Goal: Task Accomplishment & Management: Use online tool/utility

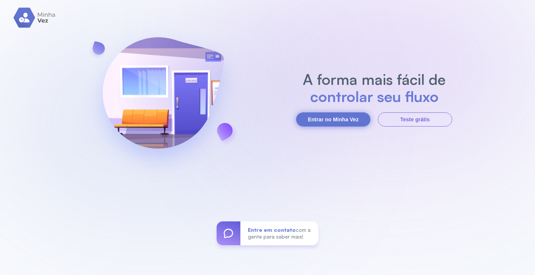
click at [339, 118] on button "Entrar no Minha Vez" at bounding box center [333, 119] width 74 height 14
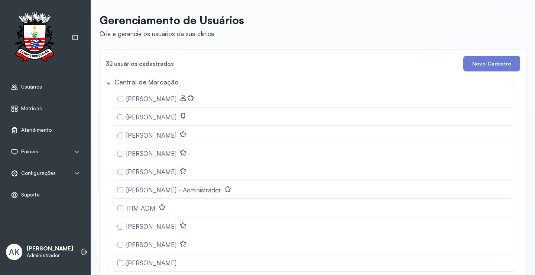
click at [40, 130] on span "Atendimento" at bounding box center [36, 130] width 30 height 6
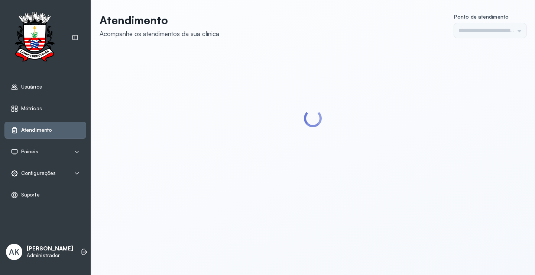
type input "*********"
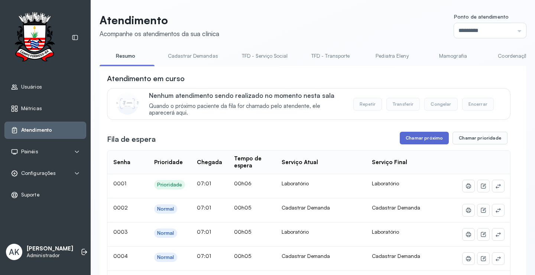
click at [418, 137] on button "Chamar próximo" at bounding box center [424, 138] width 49 height 13
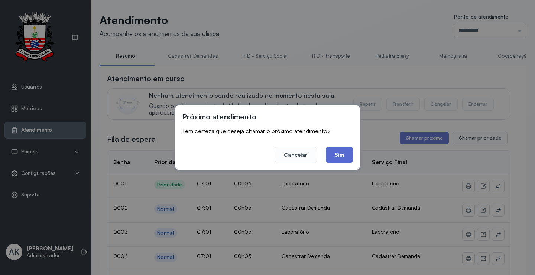
click at [337, 154] on button "Sim" at bounding box center [339, 154] width 27 height 16
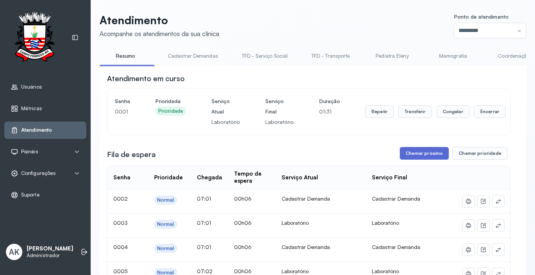
click at [411, 155] on button "Chamar próximo" at bounding box center [424, 153] width 49 height 13
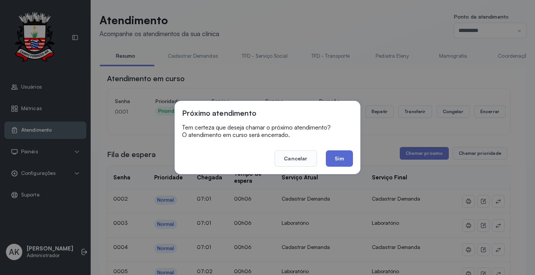
click at [345, 161] on button "Sim" at bounding box center [339, 158] width 27 height 16
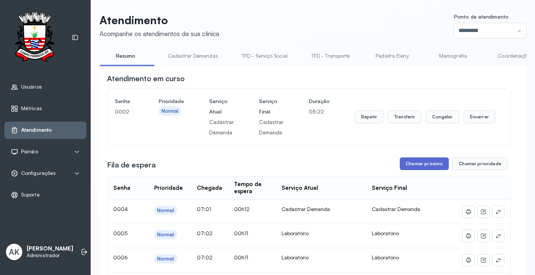
click at [407, 163] on button "Chamar próximo" at bounding box center [424, 163] width 49 height 13
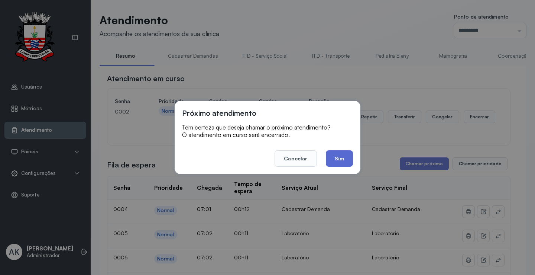
click at [349, 160] on button "Sim" at bounding box center [339, 158] width 27 height 16
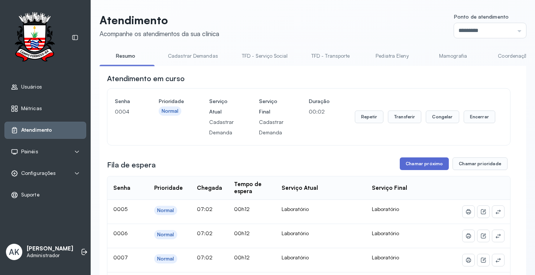
click at [417, 170] on button "Chamar próximo" at bounding box center [424, 163] width 49 height 13
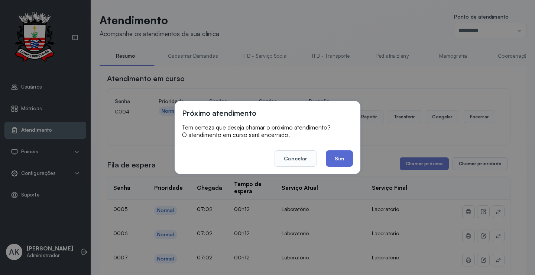
click at [341, 161] on button "Sim" at bounding box center [339, 158] width 27 height 16
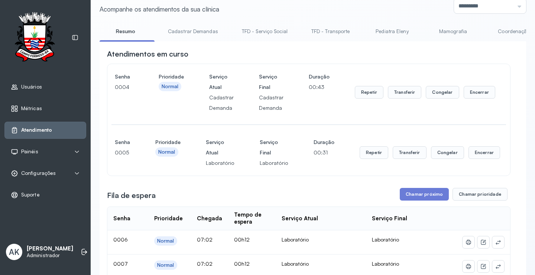
scroll to position [37, 0]
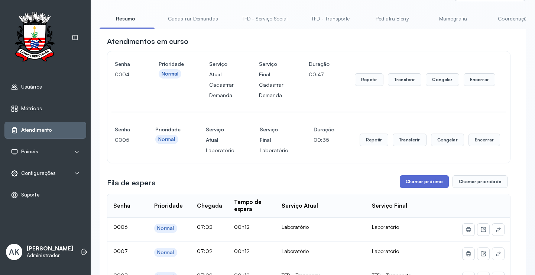
click at [406, 180] on button "Chamar próximo" at bounding box center [424, 181] width 49 height 13
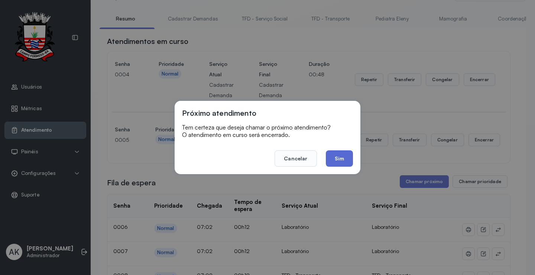
click at [341, 161] on button "Sim" at bounding box center [339, 158] width 27 height 16
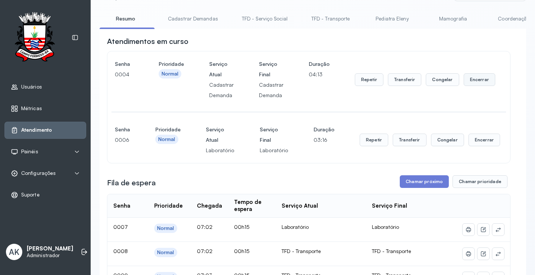
click at [466, 82] on button "Encerrar" at bounding box center [480, 79] width 32 height 13
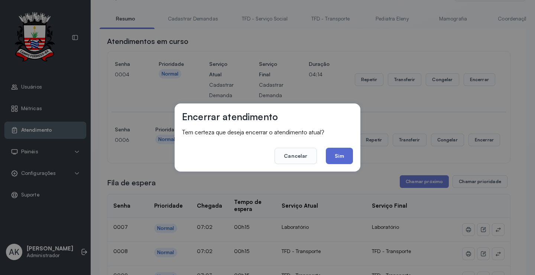
click at [327, 156] on button "Sim" at bounding box center [339, 156] width 27 height 16
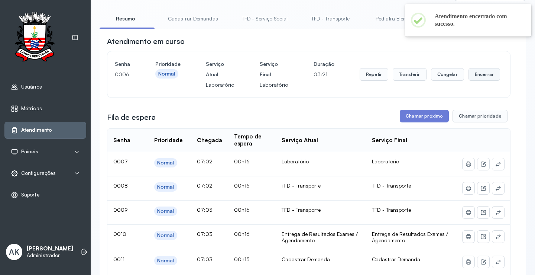
click at [476, 76] on button "Encerrar" at bounding box center [485, 74] width 32 height 13
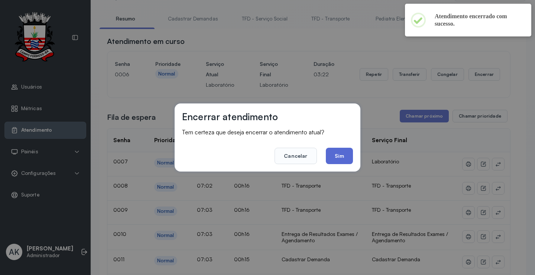
click at [349, 158] on button "Sim" at bounding box center [339, 156] width 27 height 16
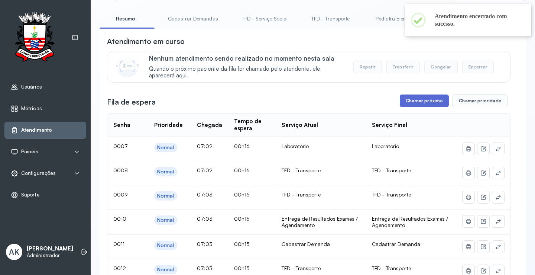
click at [425, 102] on button "Chamar próximo" at bounding box center [424, 100] width 49 height 13
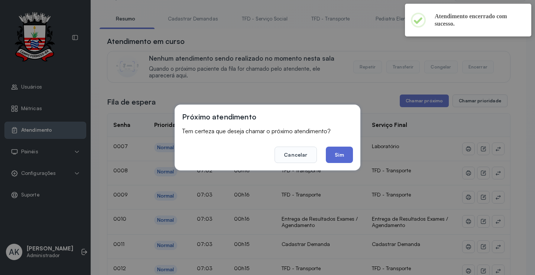
click at [338, 149] on button "Sim" at bounding box center [339, 154] width 27 height 16
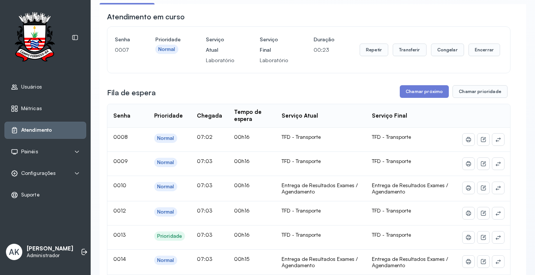
scroll to position [74, 0]
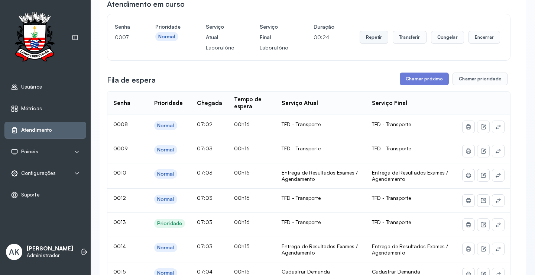
click at [367, 41] on button "Repetir" at bounding box center [374, 37] width 29 height 13
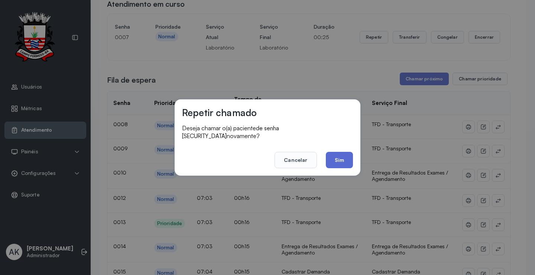
click at [337, 156] on button "Sim" at bounding box center [339, 160] width 27 height 16
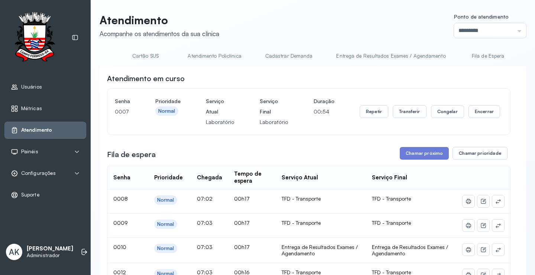
scroll to position [0, 1367]
click at [466, 54] on link "Laboratório" at bounding box center [492, 56] width 52 height 12
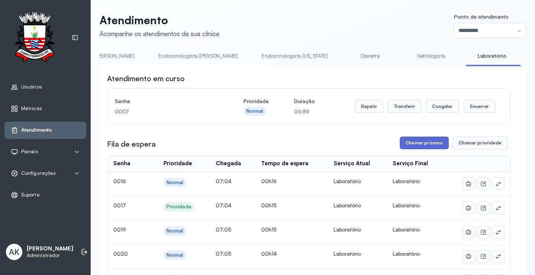
click at [414, 146] on button "Chamar próximo" at bounding box center [424, 142] width 49 height 13
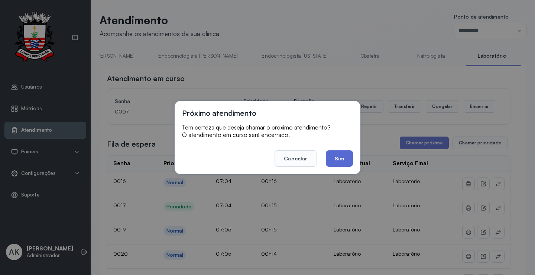
click at [332, 158] on button "Sim" at bounding box center [339, 158] width 27 height 16
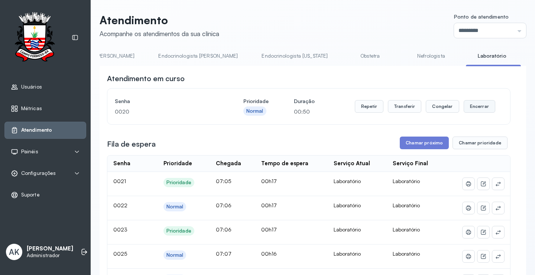
click at [478, 112] on button "Encerrar" at bounding box center [480, 106] width 32 height 13
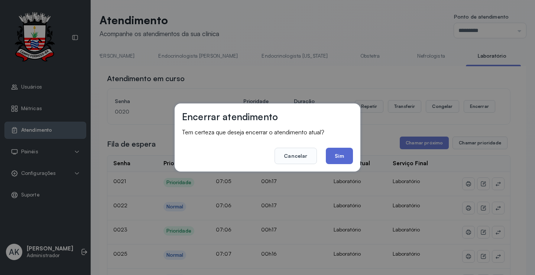
click at [341, 152] on button "Sim" at bounding box center [339, 156] width 27 height 16
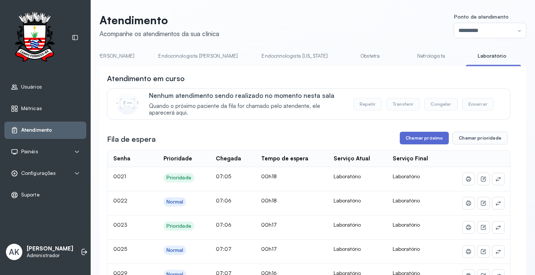
click at [426, 137] on button "Chamar próximo" at bounding box center [424, 138] width 49 height 13
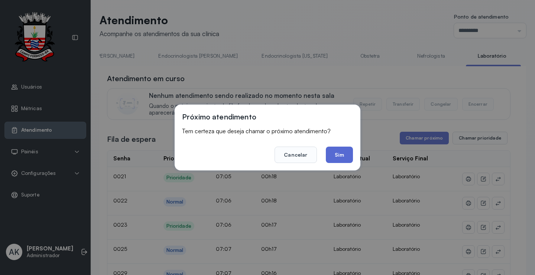
click at [341, 158] on button "Sim" at bounding box center [339, 154] width 27 height 16
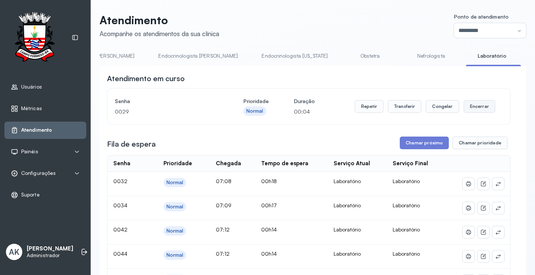
click at [482, 109] on button "Encerrar" at bounding box center [480, 106] width 32 height 13
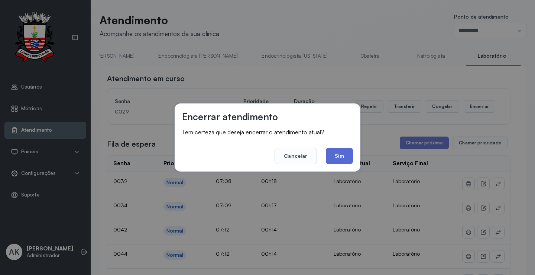
click at [342, 159] on button "Sim" at bounding box center [339, 156] width 27 height 16
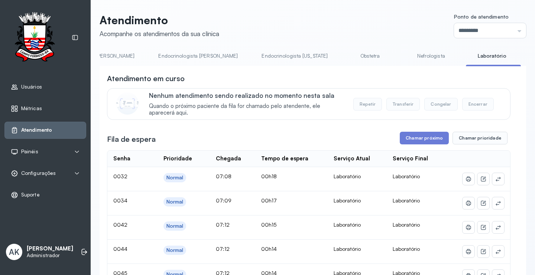
scroll to position [0, 0]
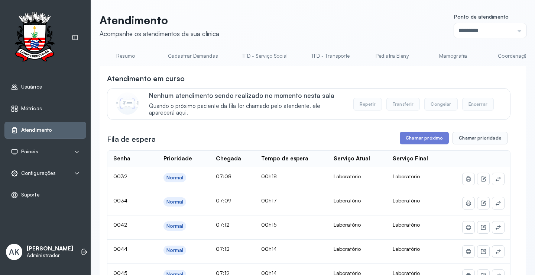
click at [117, 50] on link "Resumo" at bounding box center [126, 56] width 52 height 12
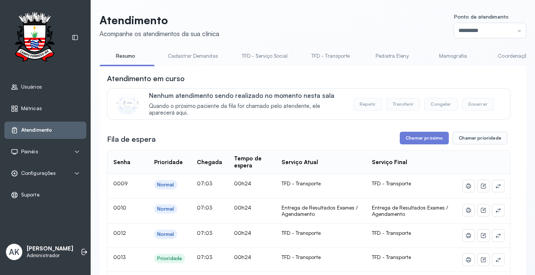
click at [202, 61] on link "Cadastrar Demandas" at bounding box center [193, 56] width 65 height 12
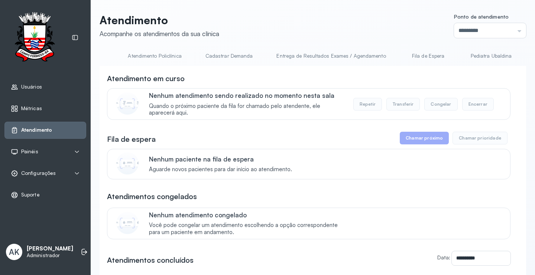
scroll to position [0, 553]
click at [268, 62] on li "Cadastrar Demanda" at bounding box center [331, 58] width 127 height 17
click at [225, 58] on link "Cadastrar Demanda" at bounding box center [228, 56] width 62 height 12
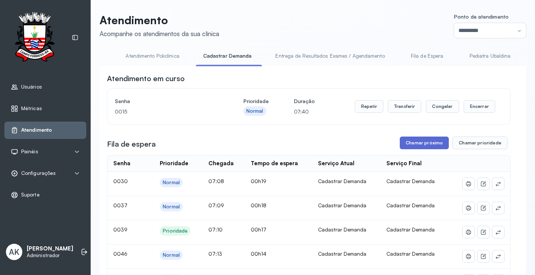
click at [420, 149] on button "Chamar próximo" at bounding box center [424, 142] width 49 height 13
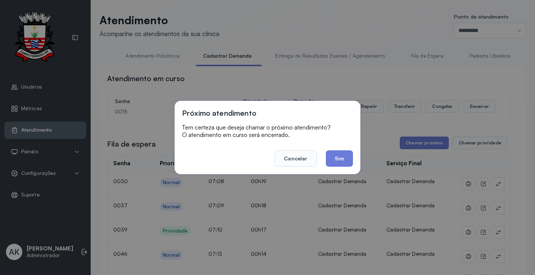
click at [346, 158] on button "Sim" at bounding box center [339, 158] width 27 height 16
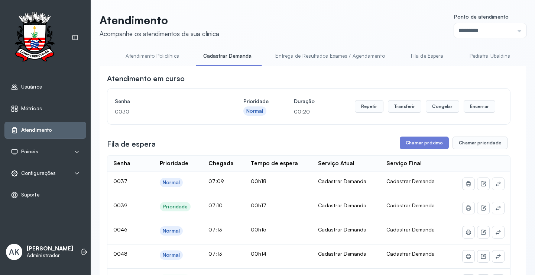
click at [151, 55] on link "Atendimento Policlínica" at bounding box center [152, 56] width 68 height 12
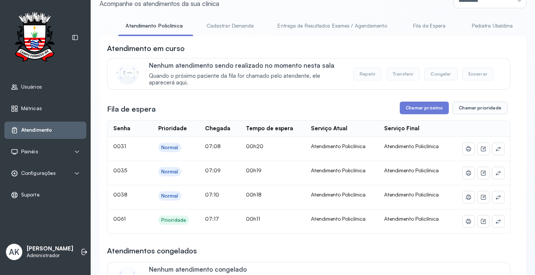
scroll to position [74, 0]
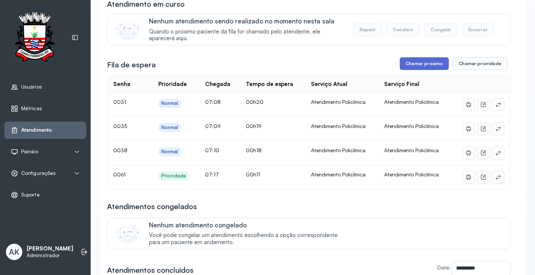
click at [418, 65] on button "Chamar próximo" at bounding box center [424, 63] width 49 height 13
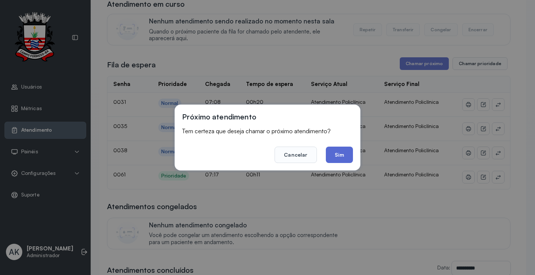
click at [336, 151] on button "Sim" at bounding box center [339, 154] width 27 height 16
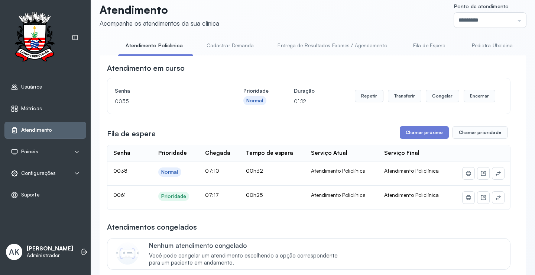
scroll to position [0, 0]
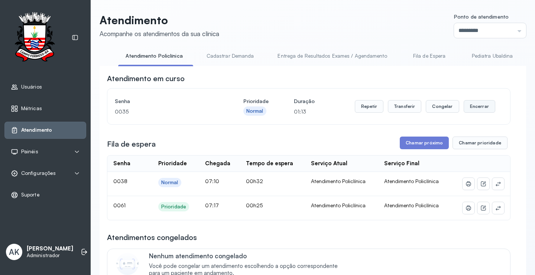
click at [469, 106] on button "Encerrar" at bounding box center [480, 106] width 32 height 13
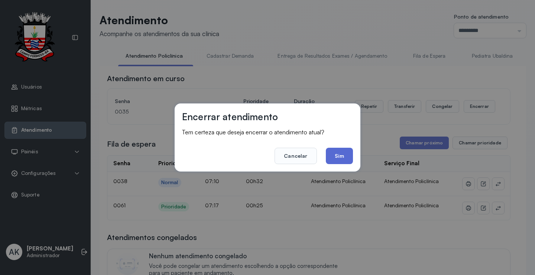
click at [344, 156] on button "Sim" at bounding box center [339, 156] width 27 height 16
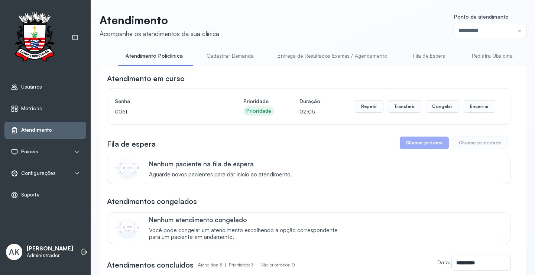
drag, startPoint x: 255, startPoint y: 68, endPoint x: 222, endPoint y: 67, distance: 32.4
click at [207, 70] on div "**********" at bounding box center [313, 239] width 427 height 347
click at [239, 68] on div "**********" at bounding box center [313, 239] width 427 height 347
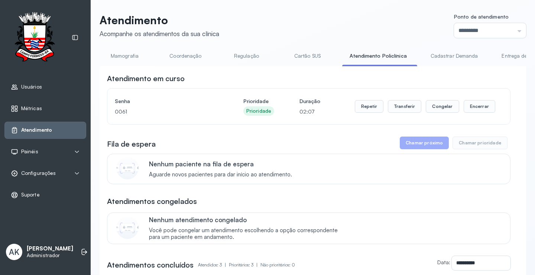
scroll to position [0, 319]
click at [323, 55] on link "Cartão SUS" at bounding box center [317, 56] width 52 height 12
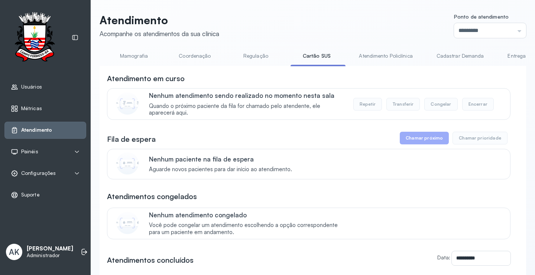
click at [70, 255] on div "AK Ana Karolainy Santos Serafim Administrador" at bounding box center [45, 252] width 82 height 22
click at [76, 252] on li at bounding box center [84, 251] width 16 height 16
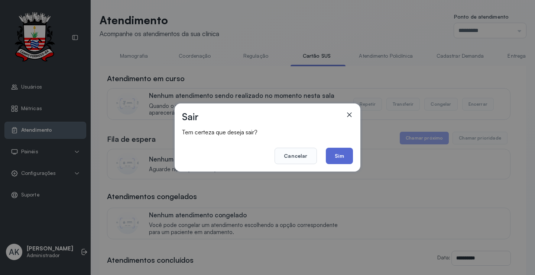
click at [342, 156] on button "Sim" at bounding box center [339, 156] width 27 height 16
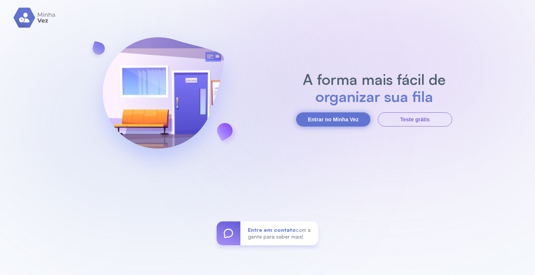
click at [346, 114] on button "Entrar no Minha Vez" at bounding box center [333, 119] width 74 height 14
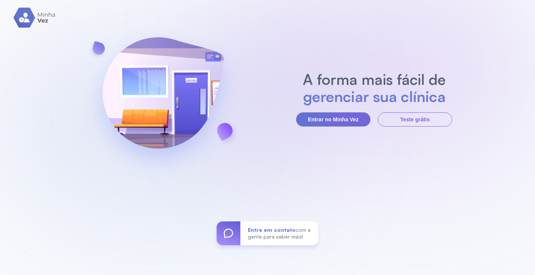
click at [347, 112] on section "A forma mais fácil de gerenciar sua clínica Entrar no Minha Vez Teste grátis" at bounding box center [374, 99] width 156 height 56
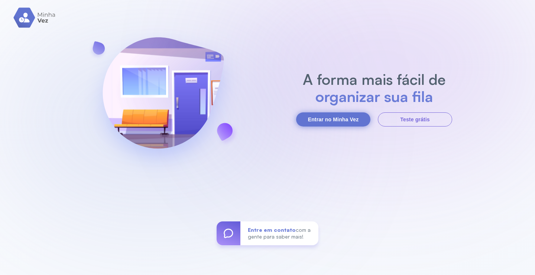
click at [332, 117] on button "Entrar no Minha Vez" at bounding box center [333, 119] width 74 height 14
click at [348, 120] on button "Entrar no Minha Vez" at bounding box center [333, 119] width 74 height 14
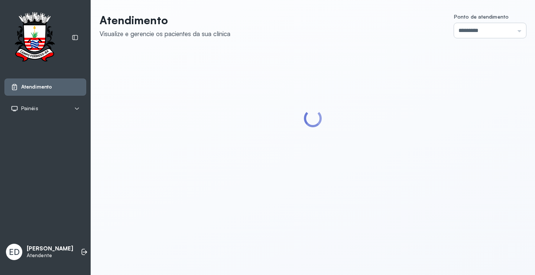
click at [506, 33] on input "*********" at bounding box center [490, 30] width 72 height 15
type input "*********"
click at [462, 124] on div "Atendimento Visualize e gerencie os pacientes da sua clínica Ponto de atendimen…" at bounding box center [313, 100] width 427 height 174
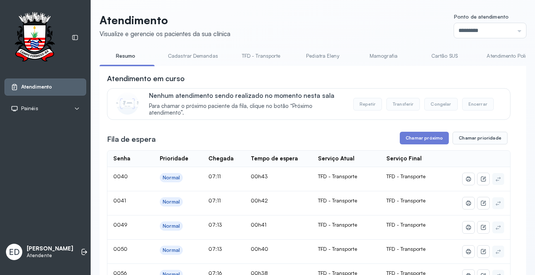
click at [441, 53] on link "Cartão SUS" at bounding box center [445, 56] width 52 height 12
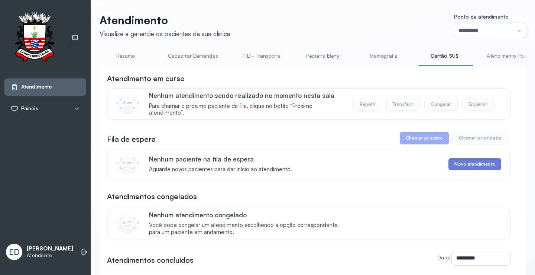
click at [495, 61] on link "Atendimento Policlínica" at bounding box center [514, 56] width 68 height 12
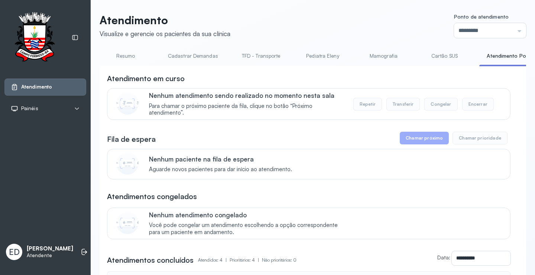
click at [126, 55] on link "Resumo" at bounding box center [126, 56] width 52 height 12
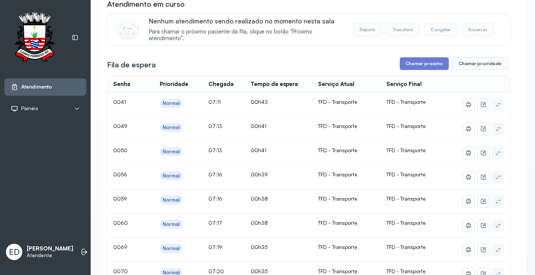
scroll to position [0, 0]
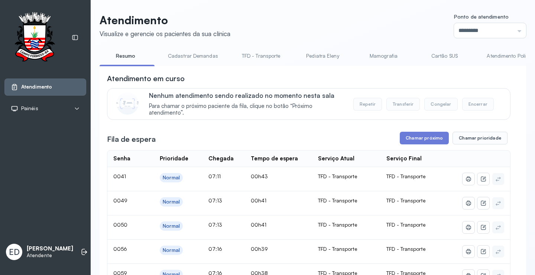
click at [210, 57] on link "Cadastrar Demandas" at bounding box center [193, 56] width 65 height 12
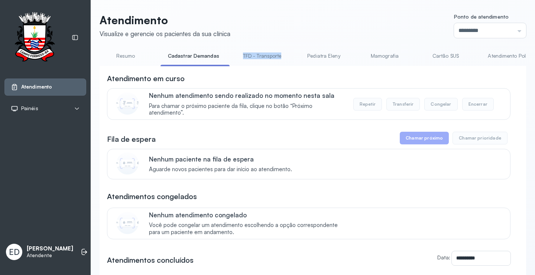
drag, startPoint x: 228, startPoint y: 65, endPoint x: 293, endPoint y: 65, distance: 65.1
click at [293, 65] on ul "Resumo Cadastrar Demandas TFD - Transporte Pediatra Eleny Mamografia Cartão SUS…" at bounding box center [313, 58] width 427 height 17
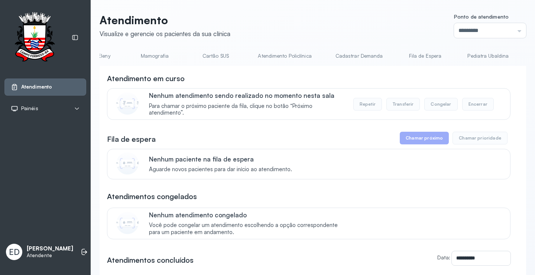
scroll to position [0, 233]
click at [352, 55] on link "Cadastrar Demanda" at bounding box center [356, 56] width 62 height 12
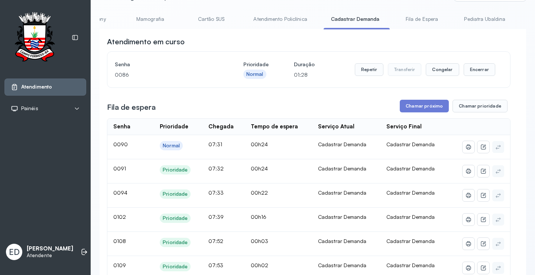
scroll to position [37, 0]
click at [471, 70] on button "Encerrar" at bounding box center [480, 69] width 32 height 13
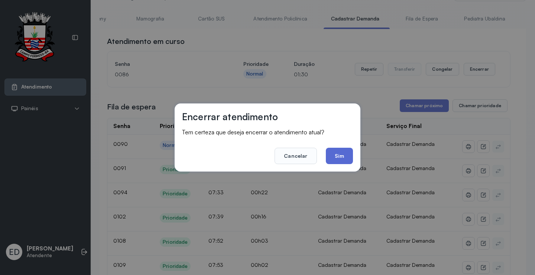
click at [343, 154] on button "Sim" at bounding box center [339, 156] width 27 height 16
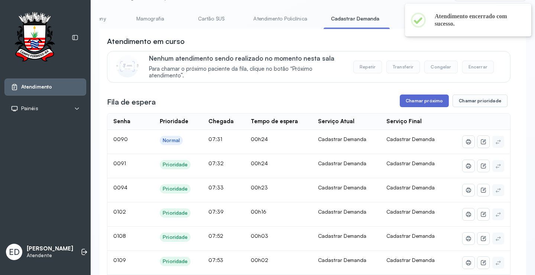
click at [424, 101] on button "Chamar próximo" at bounding box center [424, 100] width 49 height 13
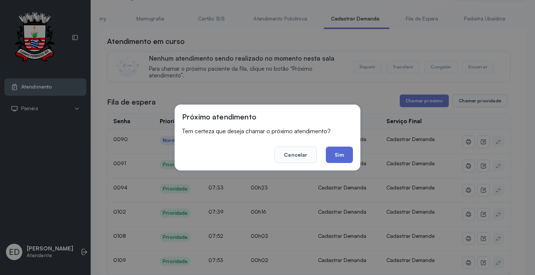
click at [337, 155] on button "Sim" at bounding box center [339, 154] width 27 height 16
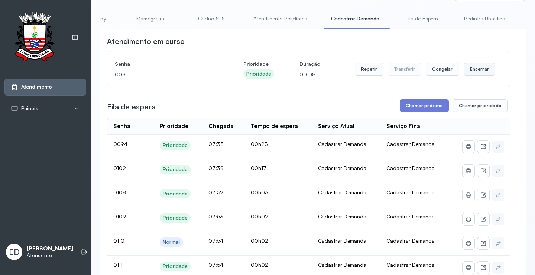
click at [486, 71] on button "Encerrar" at bounding box center [480, 69] width 32 height 13
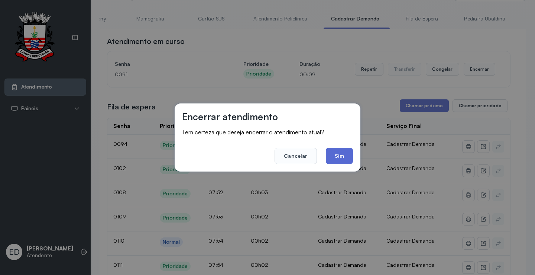
click at [340, 161] on button "Sim" at bounding box center [339, 156] width 27 height 16
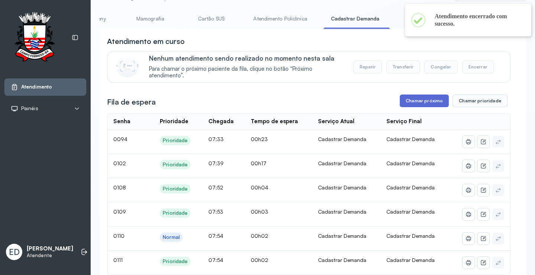
click at [433, 97] on button "Chamar próximo" at bounding box center [424, 100] width 49 height 13
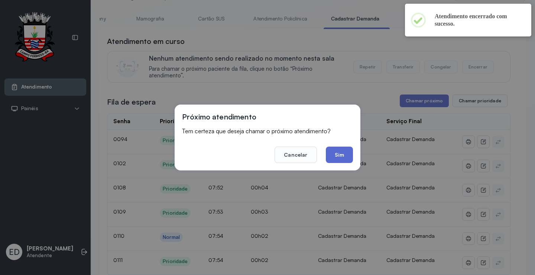
click at [343, 157] on button "Sim" at bounding box center [339, 154] width 27 height 16
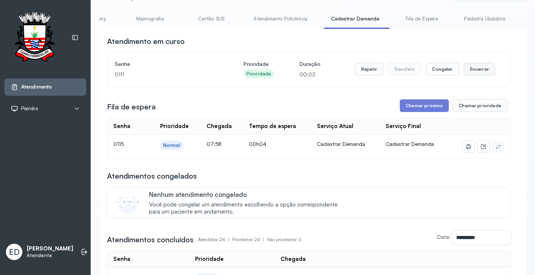
click at [474, 67] on button "Encerrar" at bounding box center [480, 69] width 32 height 13
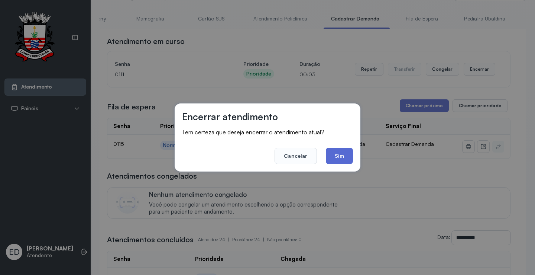
click at [342, 152] on button "Sim" at bounding box center [339, 156] width 27 height 16
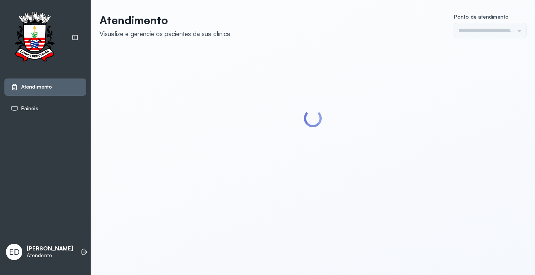
type input "*********"
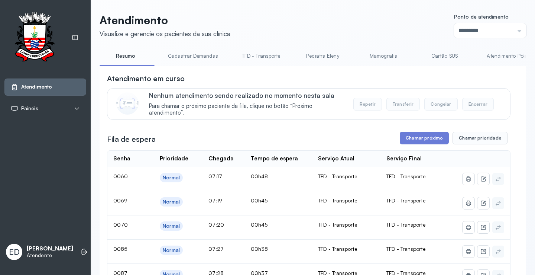
click at [447, 55] on link "Cartão SUS" at bounding box center [445, 56] width 52 height 12
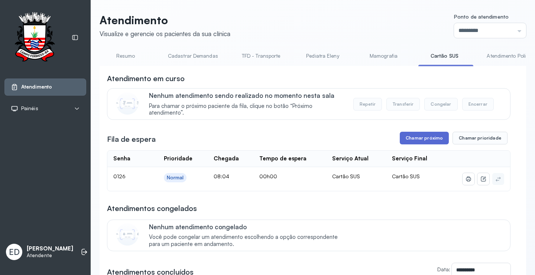
click at [416, 137] on button "Chamar próximo" at bounding box center [424, 138] width 49 height 13
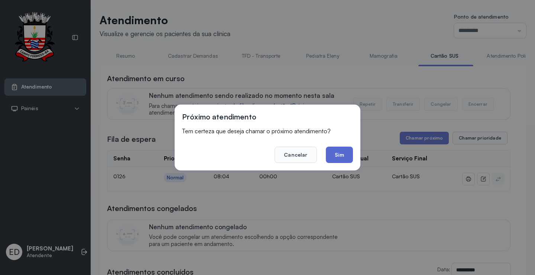
click at [333, 156] on button "Sim" at bounding box center [339, 154] width 27 height 16
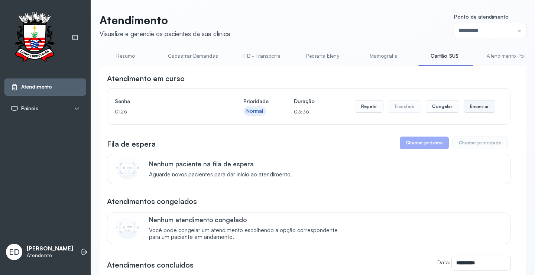
click at [470, 106] on button "Encerrar" at bounding box center [480, 106] width 32 height 13
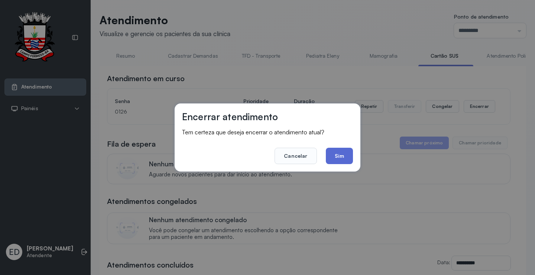
click at [341, 156] on button "Sim" at bounding box center [339, 156] width 27 height 16
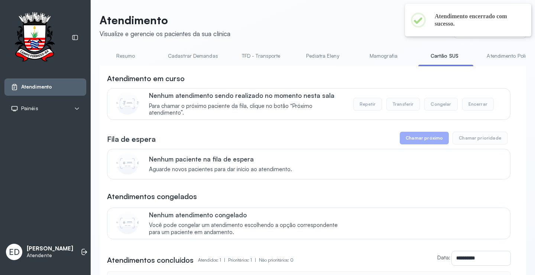
click at [122, 58] on link "Resumo" at bounding box center [126, 56] width 52 height 12
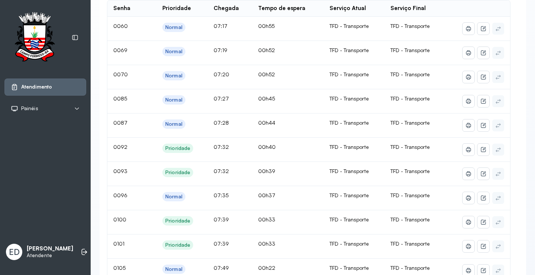
scroll to position [223, 0]
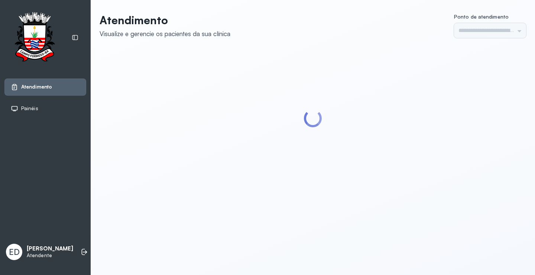
type input "*********"
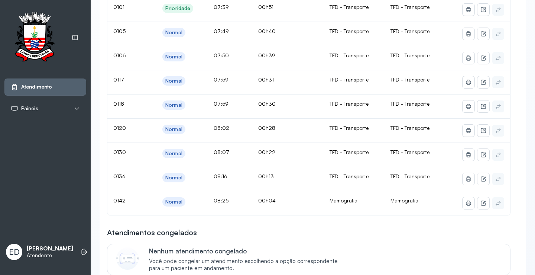
scroll to position [260, 0]
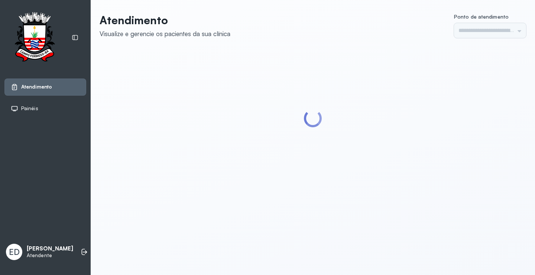
type input "*********"
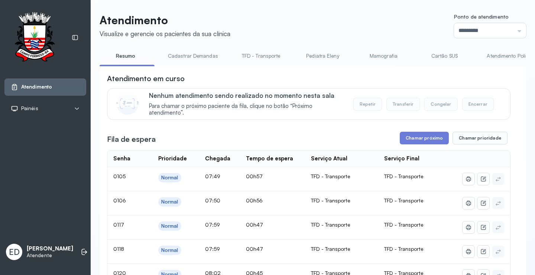
click at [504, 57] on link "Atendimento Policlínica" at bounding box center [514, 56] width 68 height 12
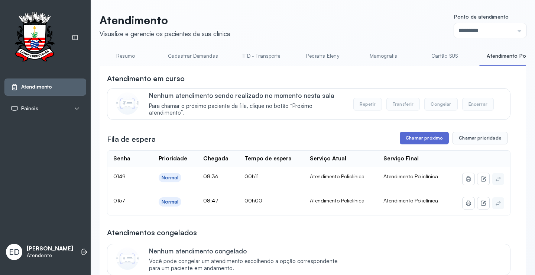
click at [410, 140] on button "Chamar próximo" at bounding box center [424, 138] width 49 height 13
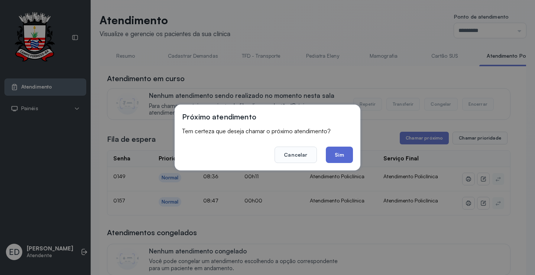
click at [338, 151] on button "Sim" at bounding box center [339, 154] width 27 height 16
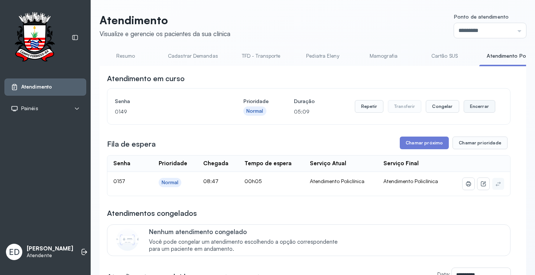
click at [478, 110] on button "Encerrar" at bounding box center [480, 106] width 32 height 13
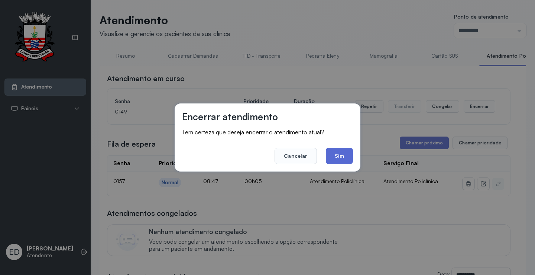
click at [343, 151] on button "Sim" at bounding box center [339, 156] width 27 height 16
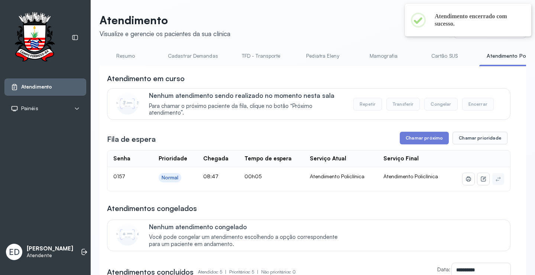
click at [449, 55] on link "Cartão SUS" at bounding box center [445, 56] width 52 height 12
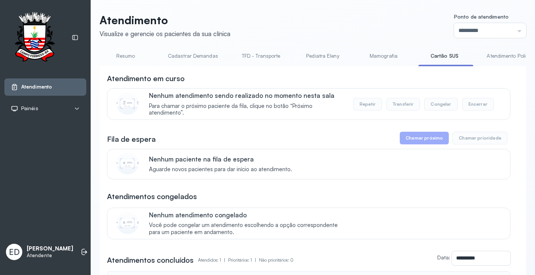
click at [504, 55] on link "Atendimento Policlínica" at bounding box center [514, 56] width 68 height 12
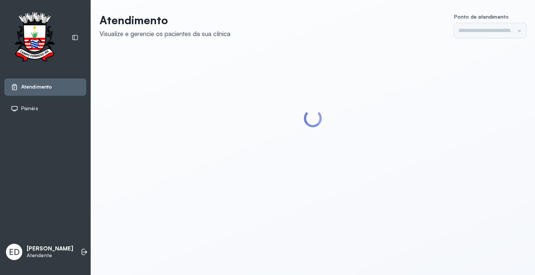
type input "*********"
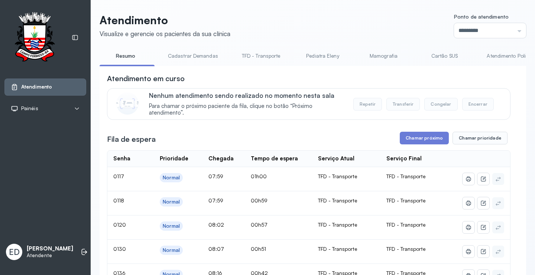
click at [441, 59] on link "Cartão SUS" at bounding box center [445, 56] width 52 height 12
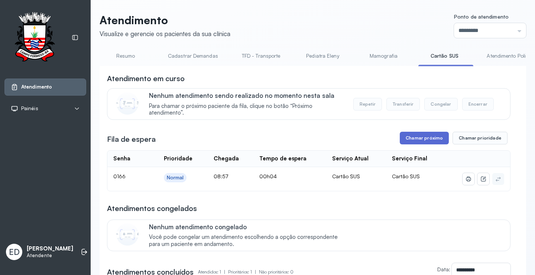
click at [414, 138] on button "Chamar próximo" at bounding box center [424, 138] width 49 height 13
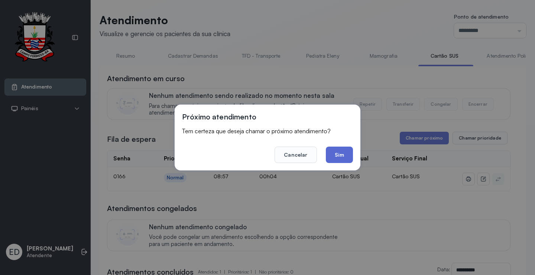
click at [343, 157] on button "Sim" at bounding box center [339, 154] width 27 height 16
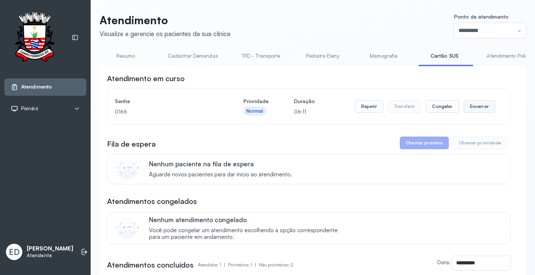
click at [475, 108] on button "Encerrar" at bounding box center [480, 106] width 32 height 13
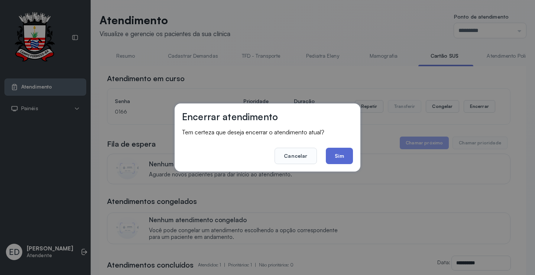
click at [338, 157] on button "Sim" at bounding box center [339, 156] width 27 height 16
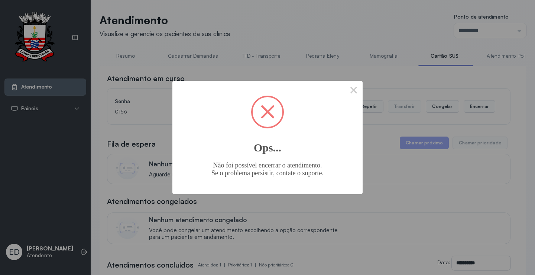
click at [261, 113] on span at bounding box center [268, 112] width 30 height 30
click at [353, 91] on button "×" at bounding box center [354, 90] width 18 height 18
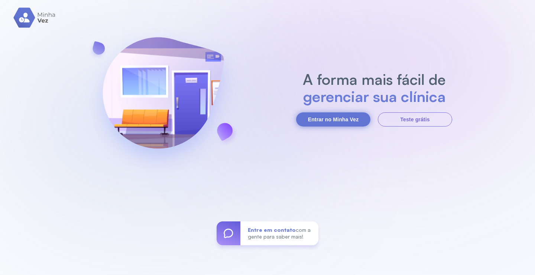
click at [342, 118] on button "Entrar no Minha Vez" at bounding box center [333, 119] width 74 height 14
click at [325, 122] on button "Entrar no Minha Vez" at bounding box center [333, 119] width 74 height 14
click at [328, 119] on button "Entrar no Minha Vez" at bounding box center [333, 119] width 74 height 14
click at [346, 122] on button "Entrar no Minha Vez" at bounding box center [333, 119] width 74 height 14
click at [341, 122] on button "Entrar no Minha Vez" at bounding box center [333, 119] width 74 height 14
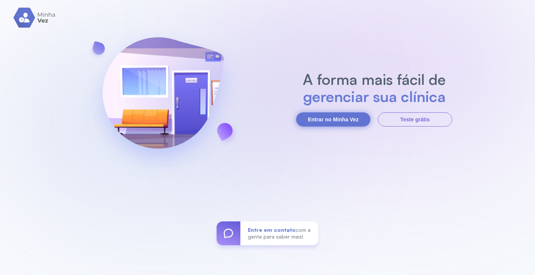
click at [330, 115] on button "Entrar no Minha Vez" at bounding box center [333, 119] width 74 height 14
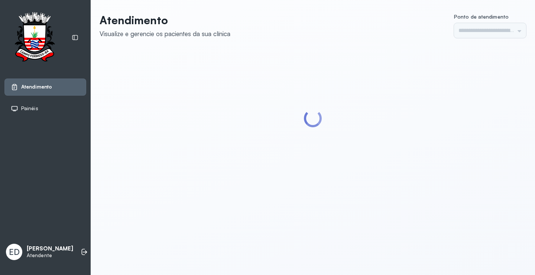
type input "*********"
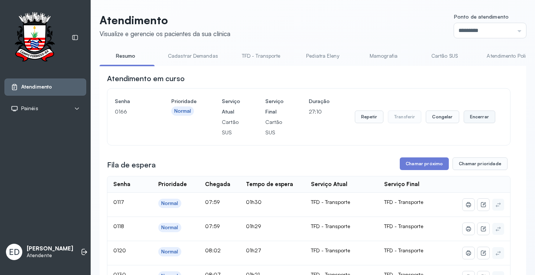
click at [477, 122] on button "Encerrar" at bounding box center [480, 116] width 32 height 13
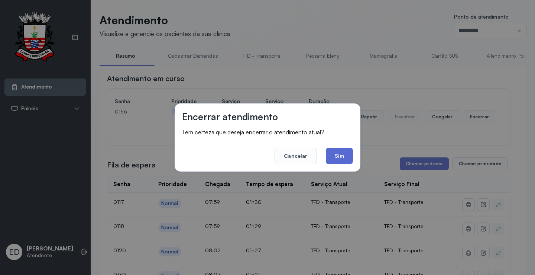
click at [343, 155] on button "Sim" at bounding box center [339, 156] width 27 height 16
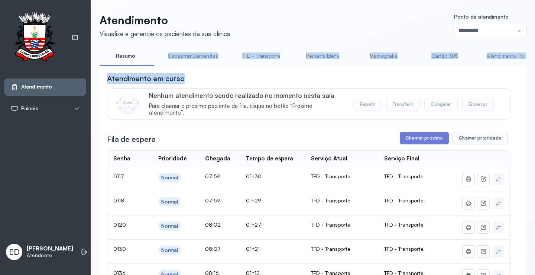
drag, startPoint x: 155, startPoint y: 65, endPoint x: 212, endPoint y: 69, distance: 57.8
click at [145, 65] on div at bounding box center [127, 65] width 55 height 1
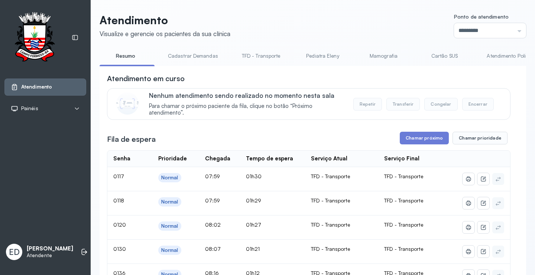
click at [155, 65] on ul "Resumo Cadastrar Demandas TFD - Transporte Pediatra Eleny Mamografia Cartão SUS…" at bounding box center [313, 58] width 427 height 17
drag, startPoint x: 155, startPoint y: 65, endPoint x: 182, endPoint y: 65, distance: 26.8
click at [159, 65] on ul "Resumo Cadastrar Demandas TFD - Transporte Pediatra Eleny Mamografia Cartão SUS…" at bounding box center [313, 58] width 427 height 17
click at [235, 65] on li "Cadastrar Demandas" at bounding box center [263, 58] width 57 height 17
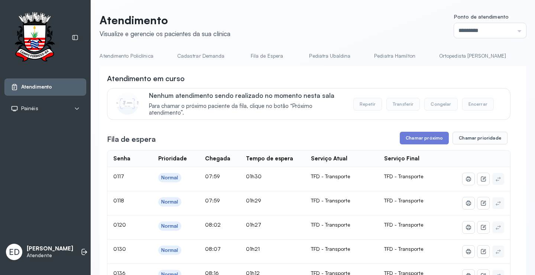
scroll to position [0, 384]
click at [217, 57] on link "Cadastrar Demanda" at bounding box center [205, 56] width 62 height 12
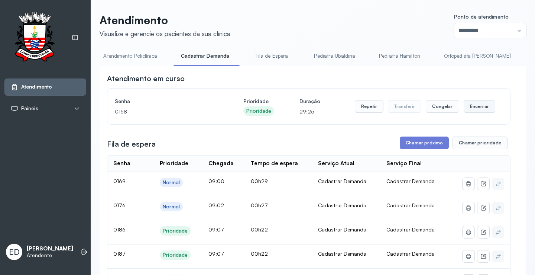
click at [478, 110] on button "Encerrar" at bounding box center [480, 106] width 32 height 13
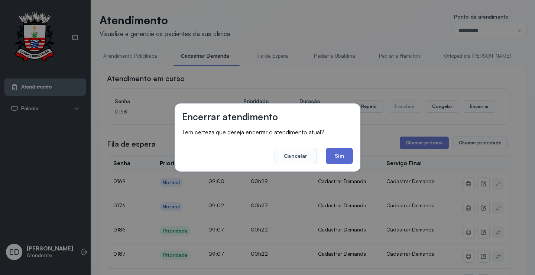
click at [344, 157] on button "Sim" at bounding box center [339, 156] width 27 height 16
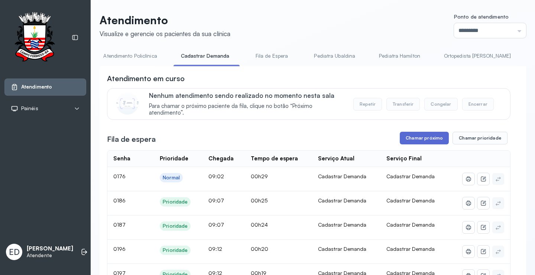
click at [423, 136] on button "Chamar próximo" at bounding box center [424, 138] width 49 height 13
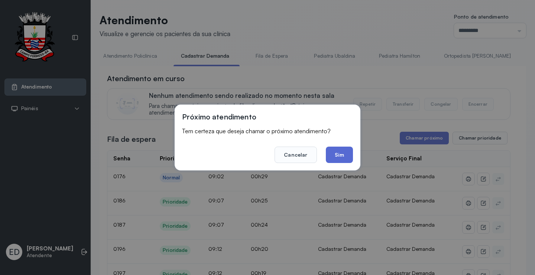
click at [339, 150] on button "Sim" at bounding box center [339, 154] width 27 height 16
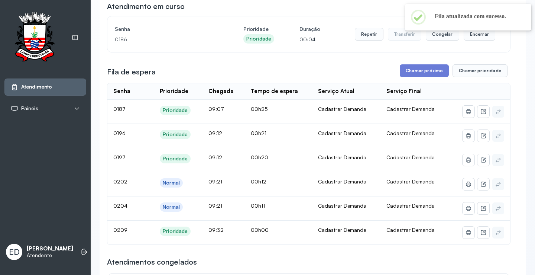
scroll to position [0, 0]
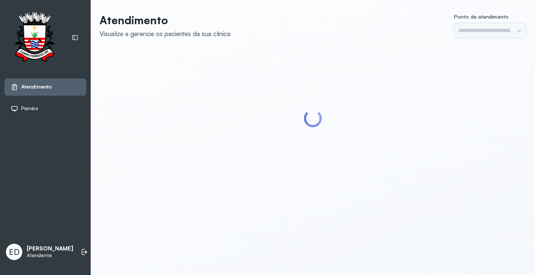
type input "*********"
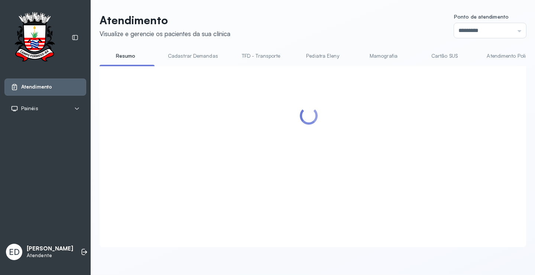
drag, startPoint x: 150, startPoint y: 65, endPoint x: 208, endPoint y: 72, distance: 58.4
click at [167, 62] on ul "Resumo Cadastrar Demandas TFD - Transporte Pediatra Eleny Mamografia Cartão SUS…" at bounding box center [313, 58] width 427 height 17
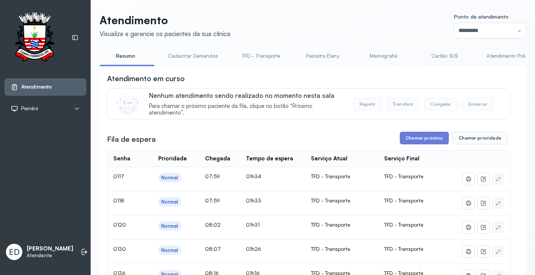
click at [229, 65] on ul "Resumo Cadastrar Demandas TFD - Transporte Pediatra Eleny Mamografia Cartão SUS…" at bounding box center [313, 58] width 427 height 17
drag, startPoint x: 154, startPoint y: 66, endPoint x: 212, endPoint y: 71, distance: 57.8
click at [195, 67] on div "Resumo Cadastrar Demandas TFD - Transporte Pediatra Eleny Mamografia Cartão SUS…" at bounding box center [313, 58] width 427 height 17
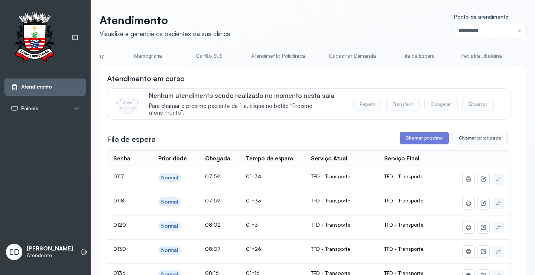
scroll to position [0, 246]
click at [323, 58] on link "Cadastrar Demanda" at bounding box center [342, 56] width 62 height 12
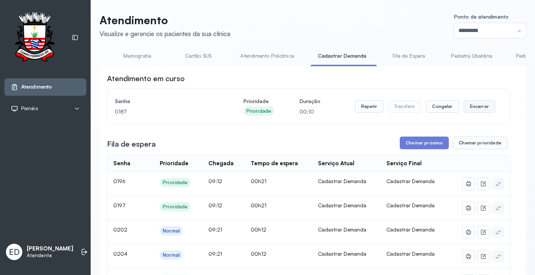
click at [472, 106] on button "Encerrar" at bounding box center [480, 106] width 32 height 13
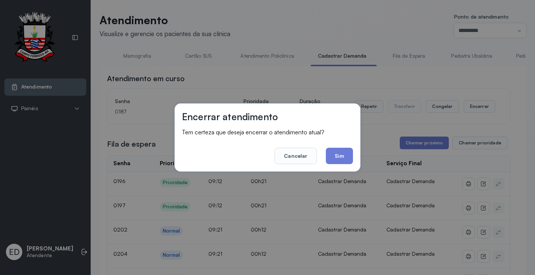
click at [340, 160] on button "Sim" at bounding box center [339, 156] width 27 height 16
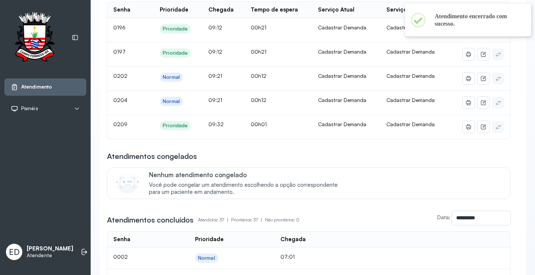
scroll to position [0, 0]
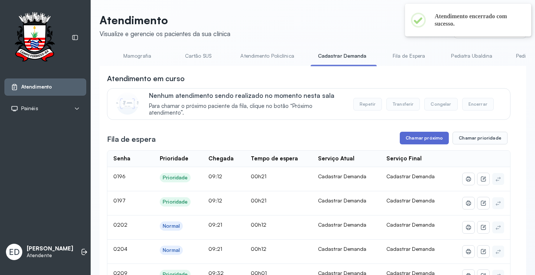
click at [410, 142] on button "Chamar próximo" at bounding box center [424, 138] width 49 height 13
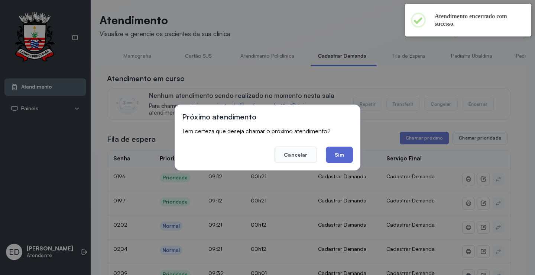
click at [342, 153] on button "Sim" at bounding box center [339, 154] width 27 height 16
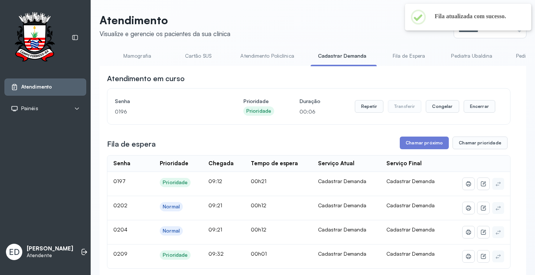
click at [476, 109] on button "Encerrar" at bounding box center [480, 106] width 32 height 13
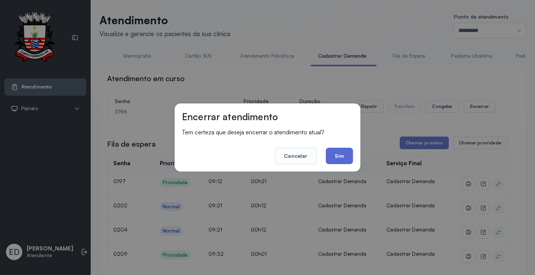
click at [338, 159] on button "Sim" at bounding box center [339, 156] width 27 height 16
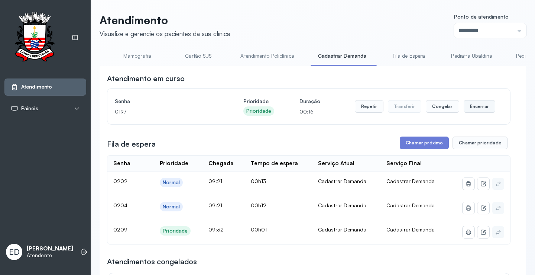
click at [472, 108] on button "Encerrar" at bounding box center [480, 106] width 32 height 13
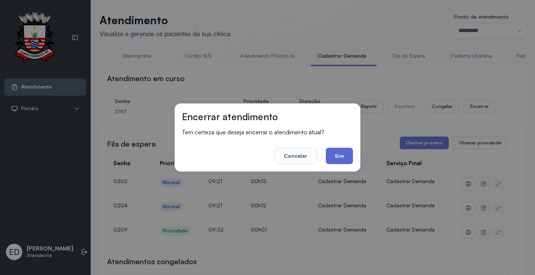
click at [338, 156] on button "Sim" at bounding box center [339, 156] width 27 height 16
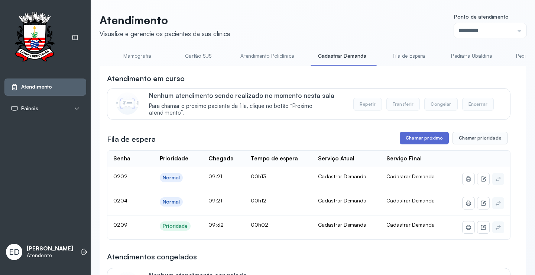
click at [429, 143] on button "Chamar próximo" at bounding box center [424, 138] width 49 height 13
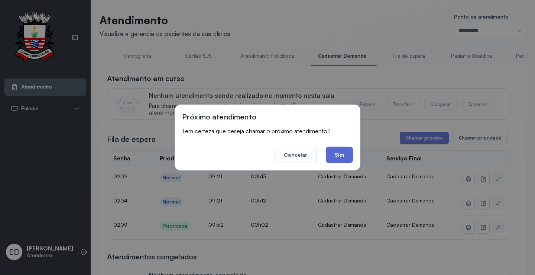
click at [335, 154] on button "Sim" at bounding box center [339, 154] width 27 height 16
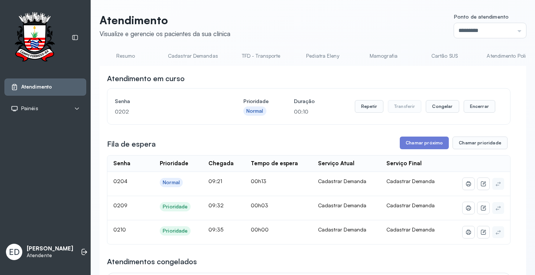
click at [161, 65] on li "Resumo" at bounding box center [195, 58] width 68 height 17
click at [124, 59] on link "Resumo" at bounding box center [126, 56] width 52 height 12
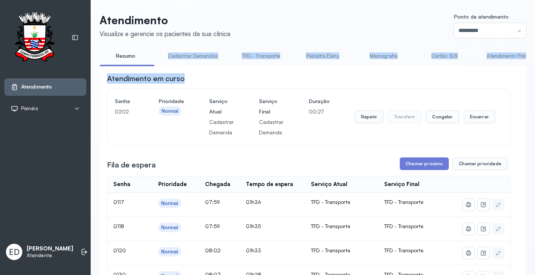
drag, startPoint x: 153, startPoint y: 66, endPoint x: 240, endPoint y: 73, distance: 87.6
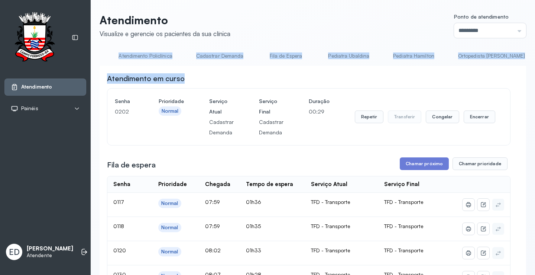
scroll to position [0, 737]
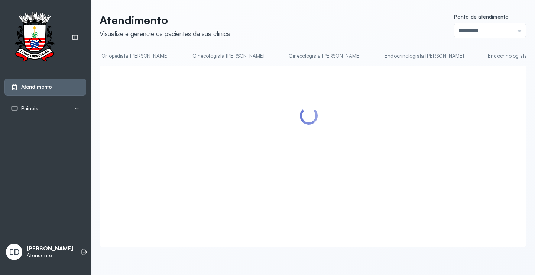
scroll to position [0, 822]
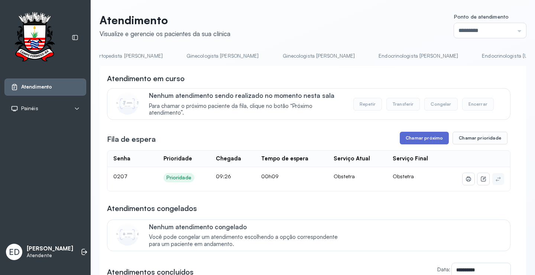
click at [417, 140] on button "Chamar próximo" at bounding box center [424, 138] width 49 height 13
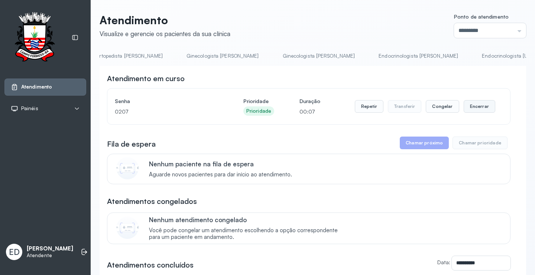
click at [480, 110] on button "Encerrar" at bounding box center [480, 106] width 32 height 13
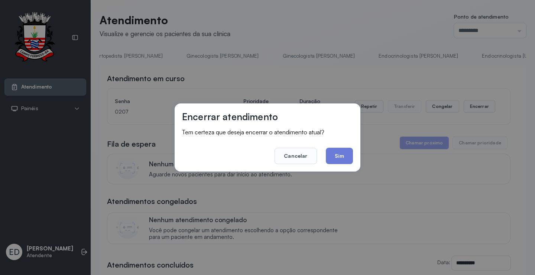
click at [338, 157] on button "Sim" at bounding box center [339, 156] width 27 height 16
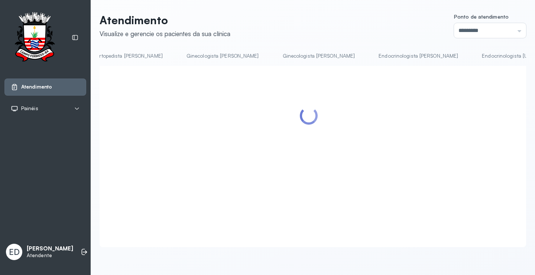
click at [333, 33] on header "Atendimento Visualize e gerencie os pacientes da sua clínica Ponto de atendimen…" at bounding box center [313, 25] width 427 height 25
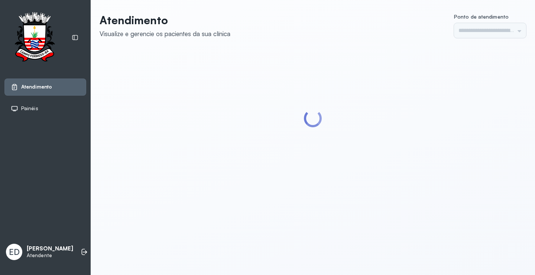
type input "*********"
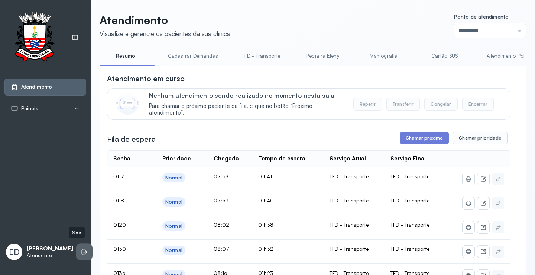
click at [82, 249] on icon at bounding box center [83, 252] width 3 height 6
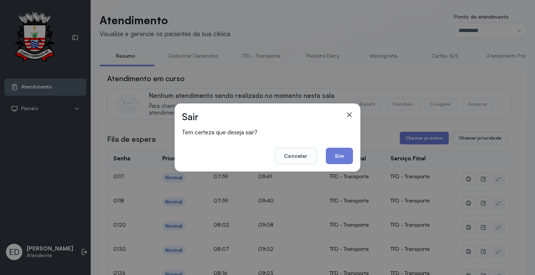
click at [356, 152] on div "Sair Tem certeza que deseja sair? Cancelar Sim" at bounding box center [268, 137] width 186 height 68
click at [338, 161] on button "Sim" at bounding box center [339, 156] width 27 height 16
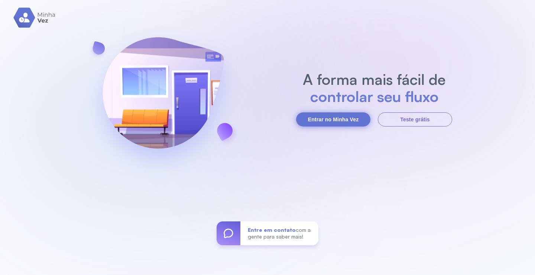
click at [348, 119] on button "Entrar no Minha Vez" at bounding box center [333, 119] width 74 height 14
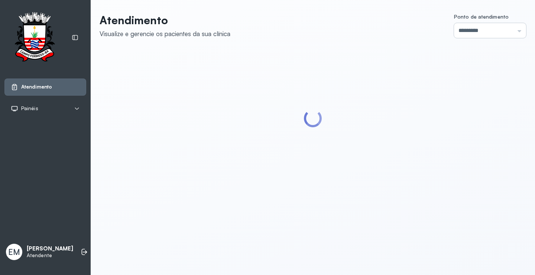
click at [491, 33] on input "*********" at bounding box center [490, 30] width 72 height 15
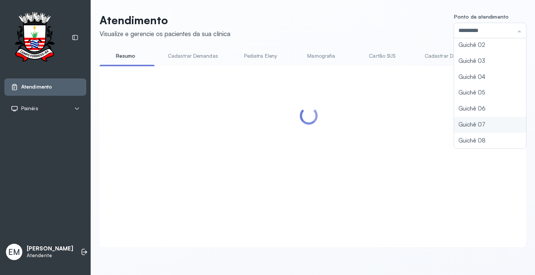
type input "*********"
click at [465, 124] on div "Atendimento Visualize e gerencie os pacientes da sua clínica Ponto de atendimen…" at bounding box center [313, 129] width 427 height 233
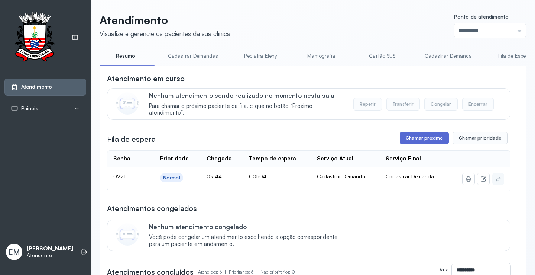
click at [435, 138] on button "Chamar próximo" at bounding box center [424, 138] width 49 height 13
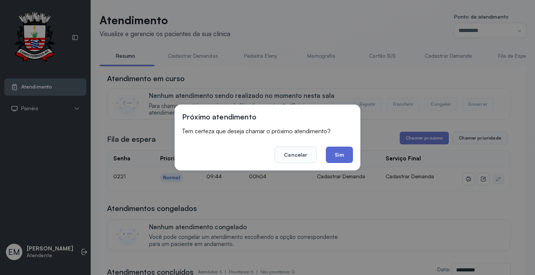
click at [345, 152] on button "Sim" at bounding box center [339, 154] width 27 height 16
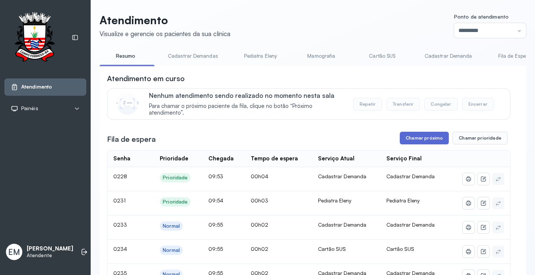
click at [422, 139] on button "Chamar próximo" at bounding box center [424, 138] width 49 height 13
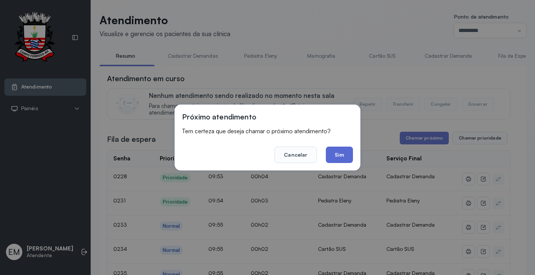
click at [341, 152] on button "Sim" at bounding box center [339, 154] width 27 height 16
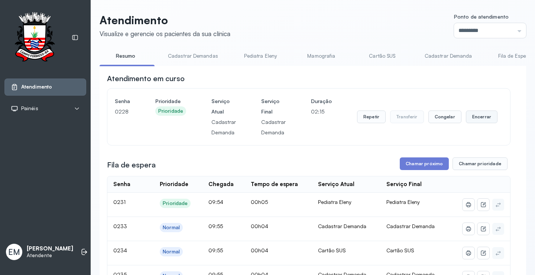
click at [482, 113] on button "Encerrar" at bounding box center [482, 116] width 32 height 13
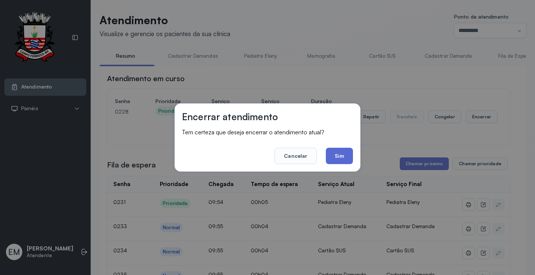
click at [339, 155] on button "Sim" at bounding box center [339, 156] width 27 height 16
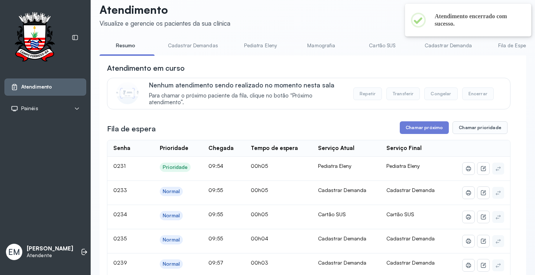
scroll to position [0, 0]
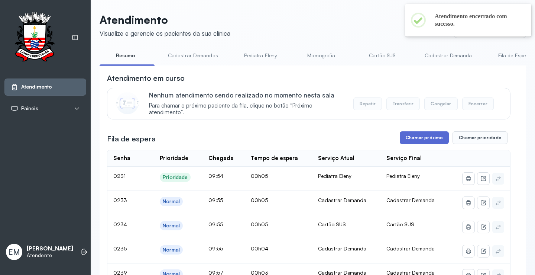
click at [420, 137] on button "Chamar próximo" at bounding box center [424, 137] width 49 height 13
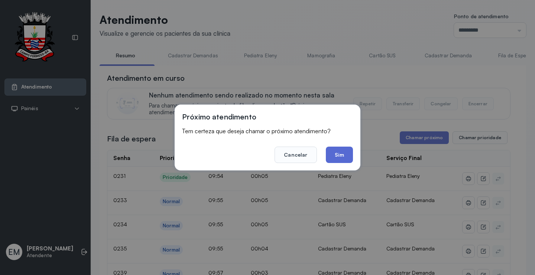
click at [339, 157] on button "Sim" at bounding box center [339, 154] width 27 height 16
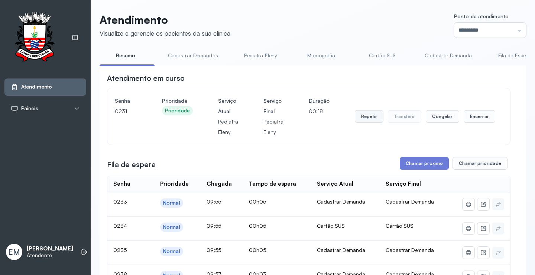
click at [365, 117] on button "Repetir" at bounding box center [369, 116] width 29 height 13
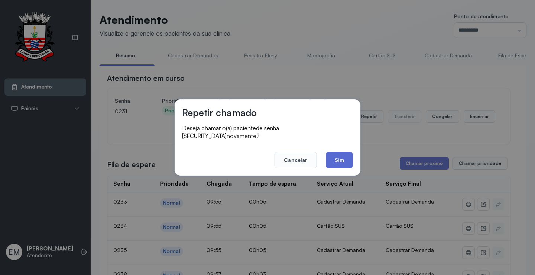
click at [346, 153] on button "Sim" at bounding box center [339, 160] width 27 height 16
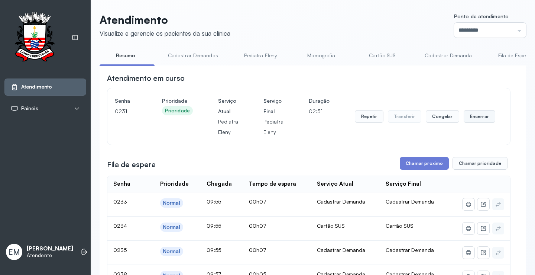
click at [474, 120] on button "Encerrar" at bounding box center [480, 116] width 32 height 13
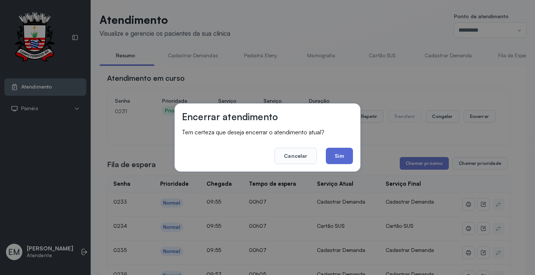
click at [343, 152] on button "Sim" at bounding box center [339, 156] width 27 height 16
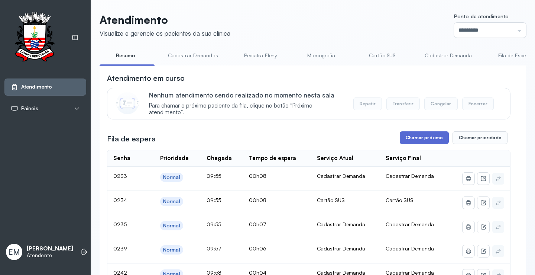
click at [438, 139] on button "Chamar próximo" at bounding box center [424, 137] width 49 height 13
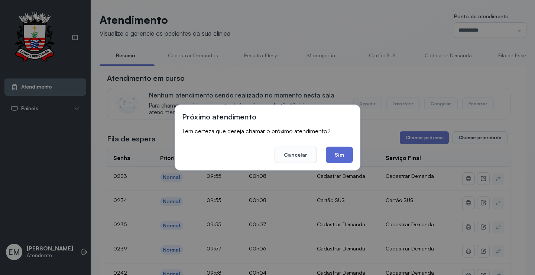
click at [345, 158] on button "Sim" at bounding box center [339, 154] width 27 height 16
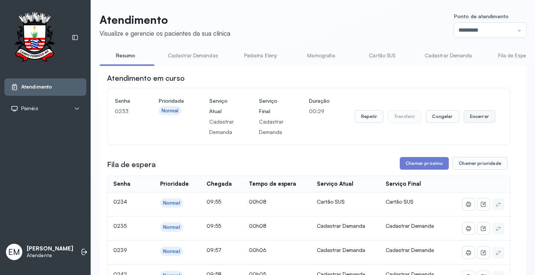
click at [478, 115] on button "Encerrar" at bounding box center [480, 116] width 32 height 13
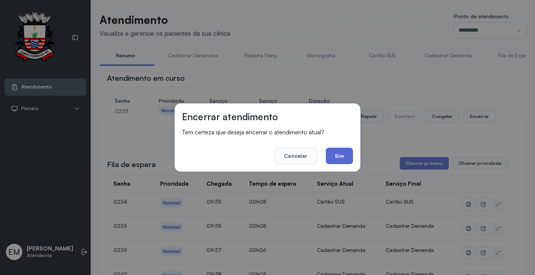
click at [336, 159] on button "Sim" at bounding box center [339, 156] width 27 height 16
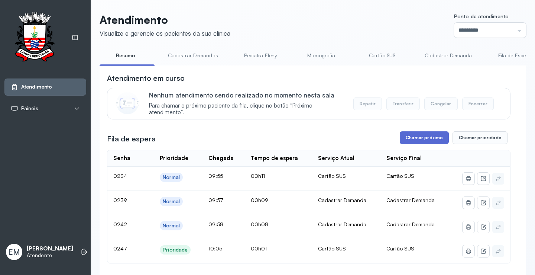
click at [426, 135] on button "Chamar próximo" at bounding box center [424, 137] width 49 height 13
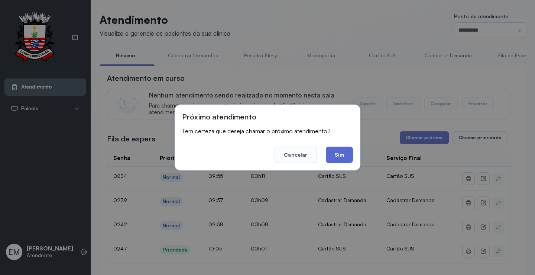
click at [331, 154] on button "Sim" at bounding box center [339, 154] width 27 height 16
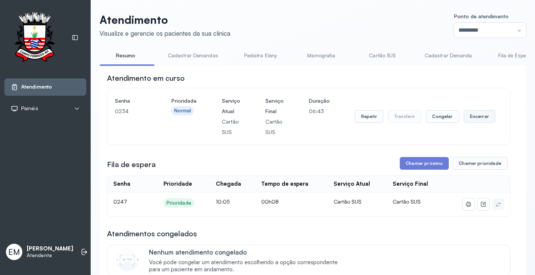
click at [467, 115] on button "Encerrar" at bounding box center [480, 116] width 32 height 13
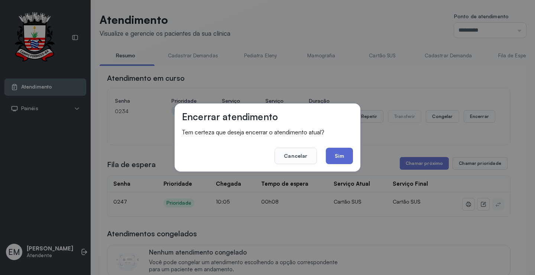
click at [349, 159] on button "Sim" at bounding box center [339, 156] width 27 height 16
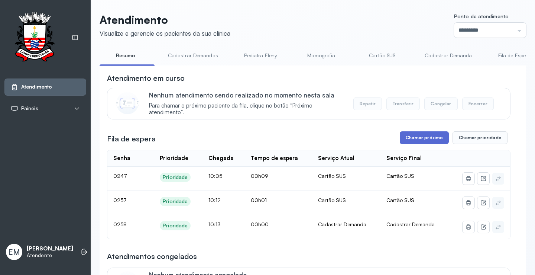
click at [409, 136] on button "Chamar próximo" at bounding box center [424, 137] width 49 height 13
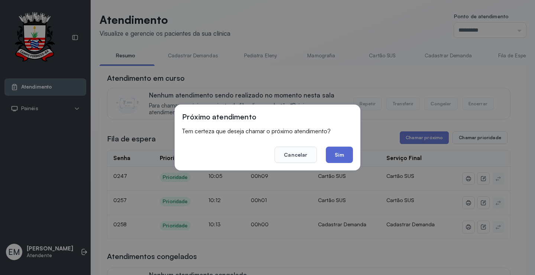
click at [340, 155] on button "Sim" at bounding box center [339, 154] width 27 height 16
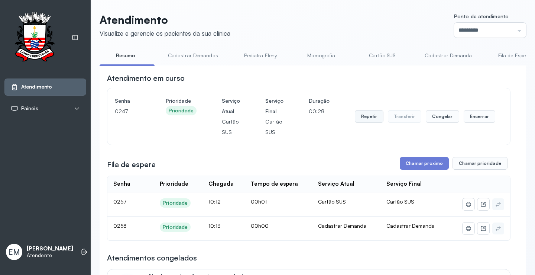
click at [358, 118] on button "Repetir" at bounding box center [369, 116] width 29 height 13
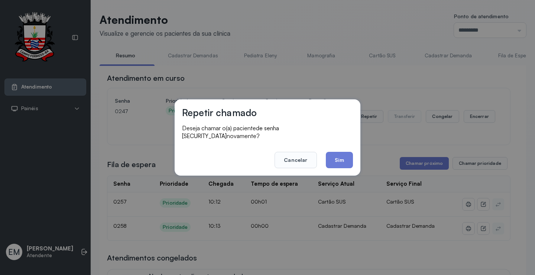
click at [354, 156] on div "Repetir chamado Deseja chamar o(a) paciente de senha [SECURITY_DATA] novamente?…" at bounding box center [268, 137] width 186 height 76
click at [336, 157] on button "Sim" at bounding box center [339, 160] width 27 height 16
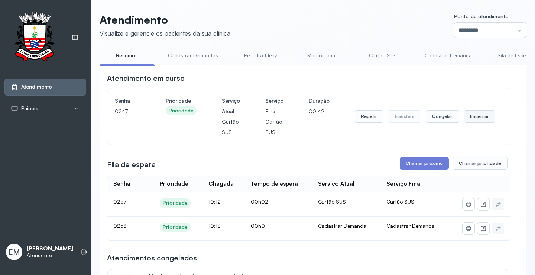
click at [475, 118] on button "Encerrar" at bounding box center [480, 116] width 32 height 13
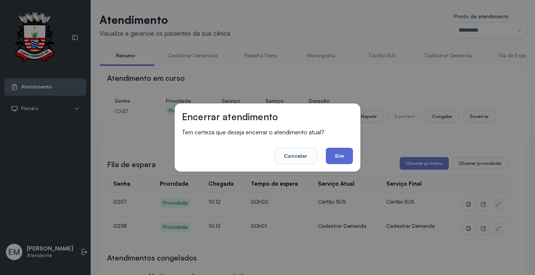
drag, startPoint x: 350, startPoint y: 160, endPoint x: 343, endPoint y: 156, distance: 7.8
click at [349, 160] on button "Sim" at bounding box center [339, 156] width 27 height 16
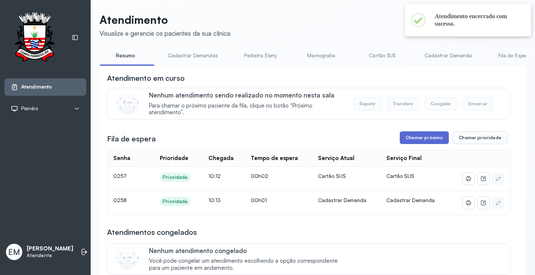
click at [430, 141] on button "Chamar próximo" at bounding box center [424, 137] width 49 height 13
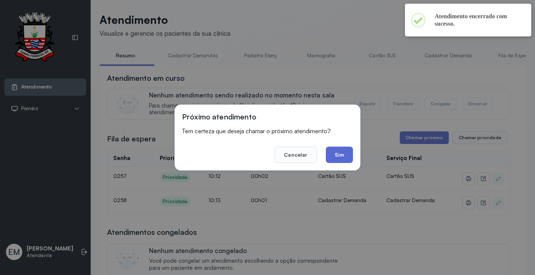
click at [336, 152] on button "Sim" at bounding box center [339, 154] width 27 height 16
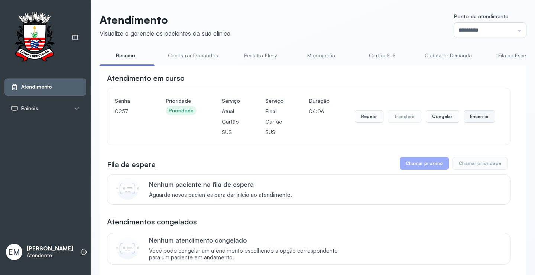
click at [472, 119] on button "Encerrar" at bounding box center [480, 116] width 32 height 13
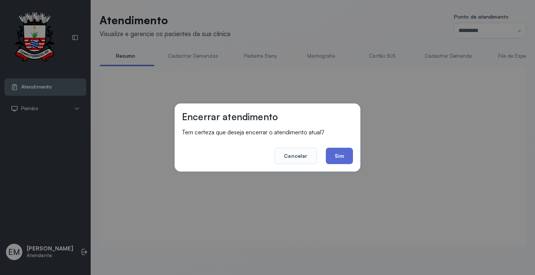
click at [341, 153] on button "Sim" at bounding box center [339, 156] width 27 height 16
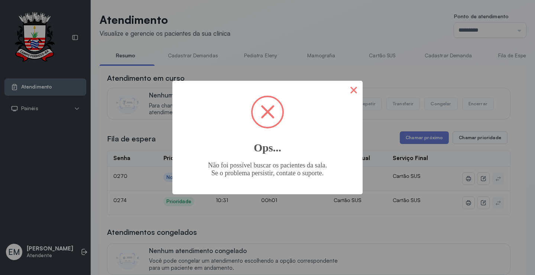
click at [354, 90] on button "×" at bounding box center [354, 90] width 18 height 18
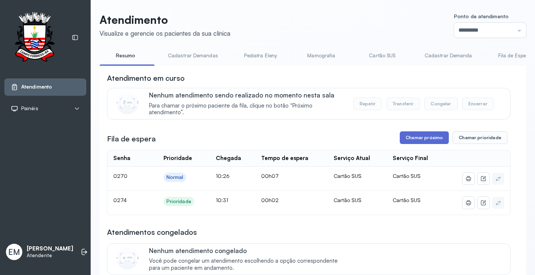
click at [432, 138] on button "Chamar próximo" at bounding box center [424, 137] width 49 height 13
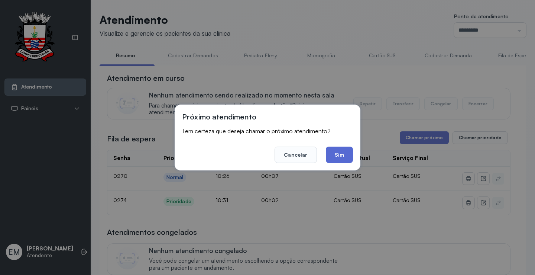
click at [336, 148] on button "Sim" at bounding box center [339, 154] width 27 height 16
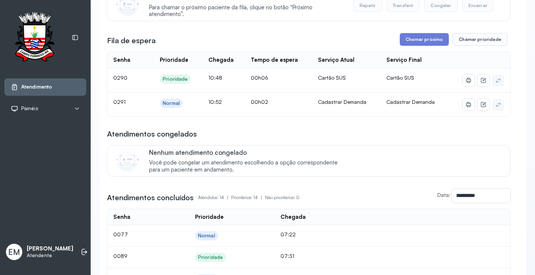
scroll to position [112, 0]
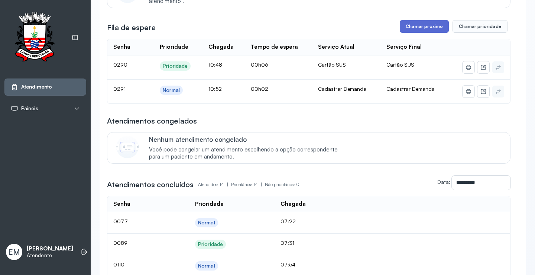
click at [432, 28] on button "Chamar próximo" at bounding box center [424, 26] width 49 height 13
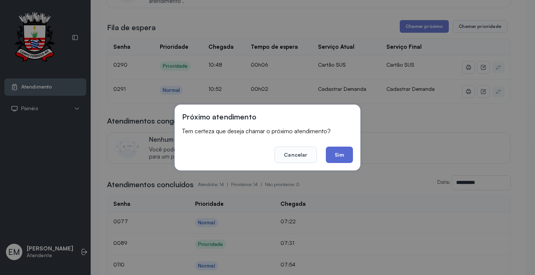
click at [339, 151] on button "Sim" at bounding box center [339, 154] width 27 height 16
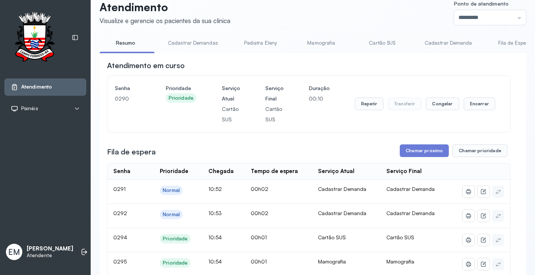
scroll to position [0, 0]
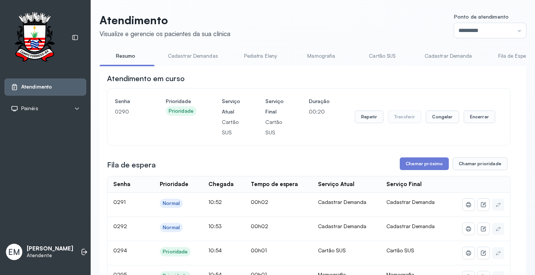
click at [375, 57] on link "Cartão SUS" at bounding box center [382, 56] width 52 height 12
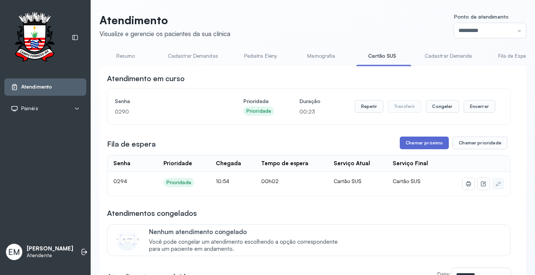
click at [420, 147] on button "Chamar próximo" at bounding box center [424, 142] width 49 height 13
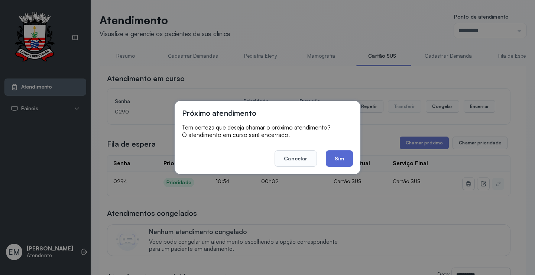
click at [343, 157] on button "Sim" at bounding box center [339, 158] width 27 height 16
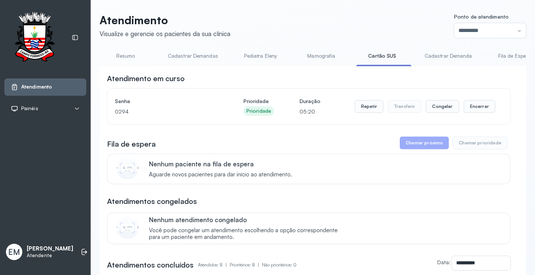
click at [130, 55] on link "Resumo" at bounding box center [126, 56] width 52 height 12
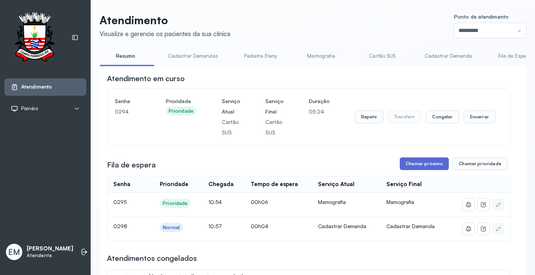
click at [419, 163] on button "Chamar próximo" at bounding box center [424, 163] width 49 height 13
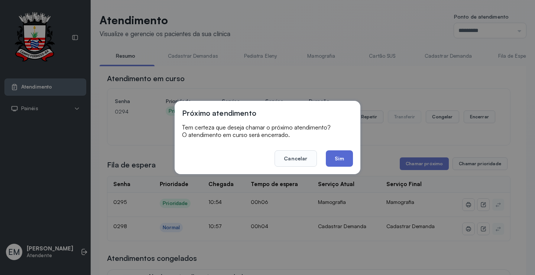
click at [348, 160] on button "Sim" at bounding box center [339, 158] width 27 height 16
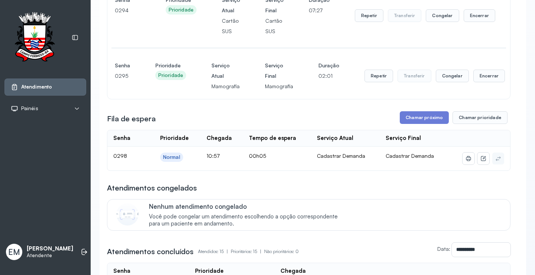
scroll to position [112, 0]
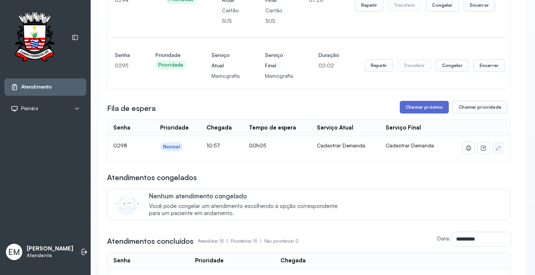
click at [412, 108] on button "Chamar próximo" at bounding box center [424, 107] width 49 height 13
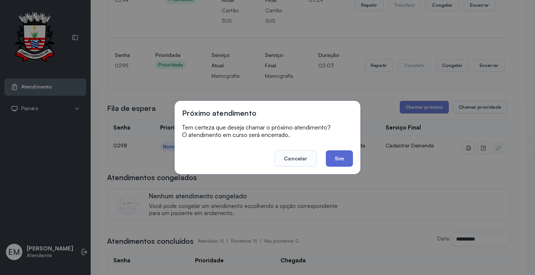
click at [339, 152] on button "Sim" at bounding box center [339, 158] width 27 height 16
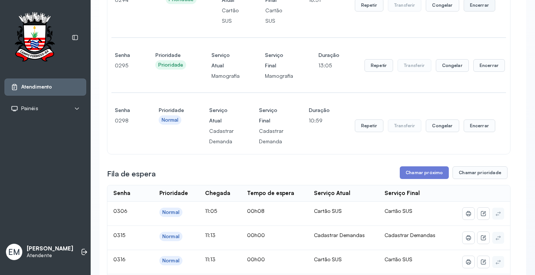
click at [473, 6] on button "Encerrar" at bounding box center [480, 5] width 32 height 13
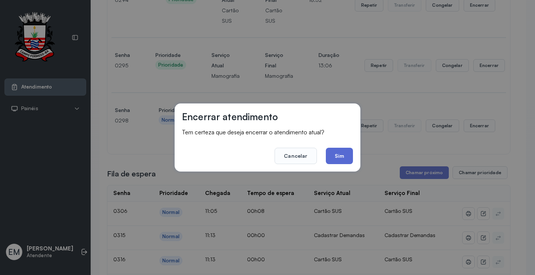
click at [343, 152] on button "Sim" at bounding box center [339, 156] width 27 height 16
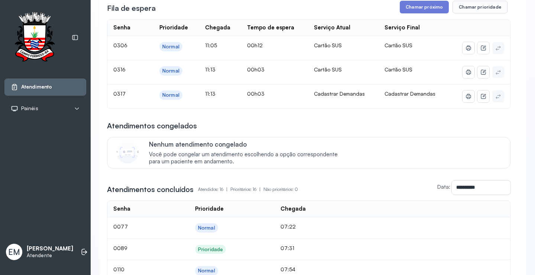
scroll to position [186, 0]
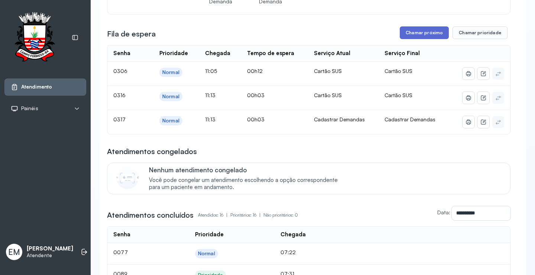
click at [420, 33] on button "Chamar próximo" at bounding box center [424, 32] width 49 height 13
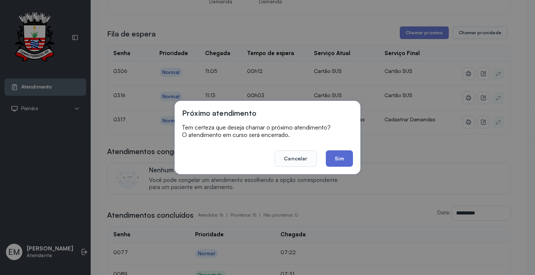
click at [348, 155] on button "Sim" at bounding box center [339, 158] width 27 height 16
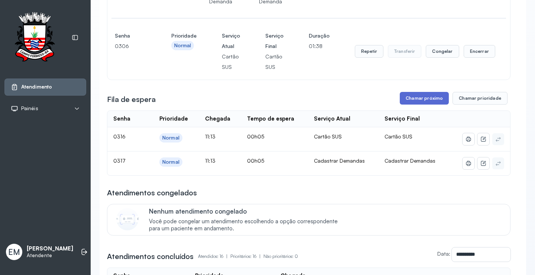
click at [419, 101] on button "Chamar próximo" at bounding box center [424, 98] width 49 height 13
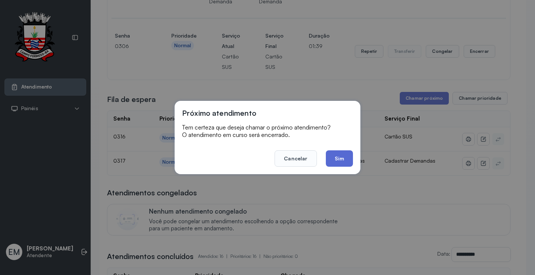
click at [349, 157] on button "Sim" at bounding box center [339, 158] width 27 height 16
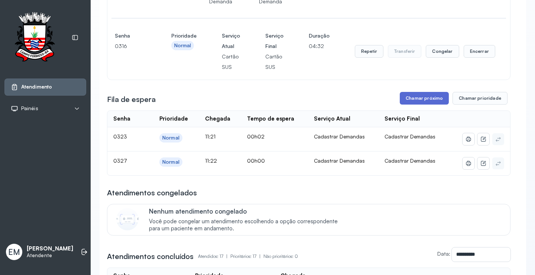
click at [422, 100] on button "Chamar próximo" at bounding box center [424, 98] width 49 height 13
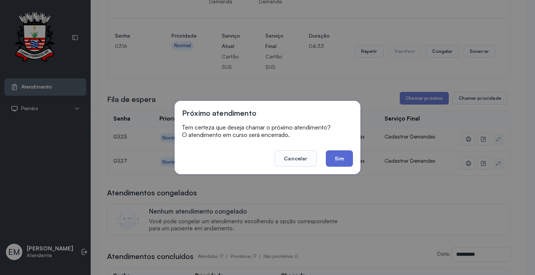
click at [343, 159] on button "Sim" at bounding box center [339, 158] width 27 height 16
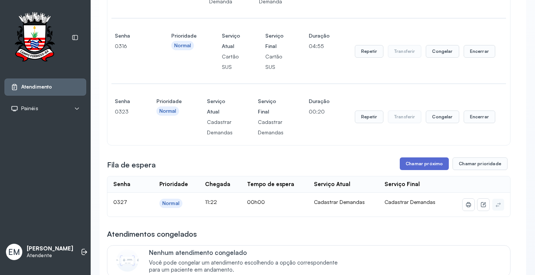
click at [433, 165] on button "Chamar próximo" at bounding box center [424, 163] width 49 height 13
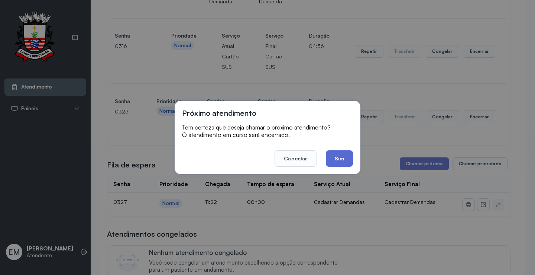
click at [350, 160] on button "Sim" at bounding box center [339, 158] width 27 height 16
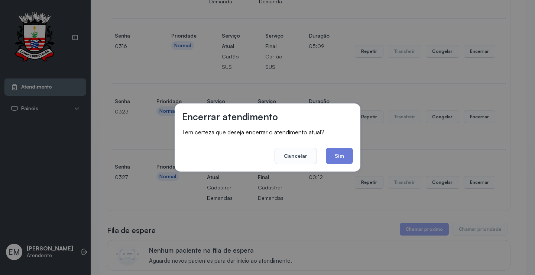
click at [355, 154] on div "Encerrar atendimento Tem certeza que deseja encerrar o atendimento atual? Cance…" at bounding box center [268, 137] width 186 height 68
click at [340, 157] on button "Sim" at bounding box center [339, 156] width 27 height 16
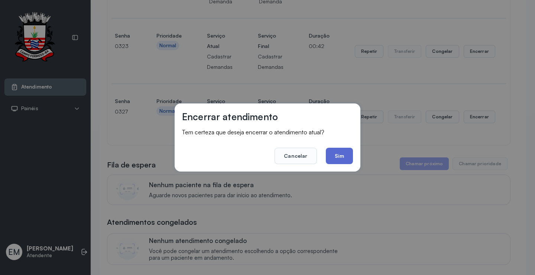
click at [345, 149] on button "Sim" at bounding box center [339, 156] width 27 height 16
